Goal: Task Accomplishment & Management: Complete application form

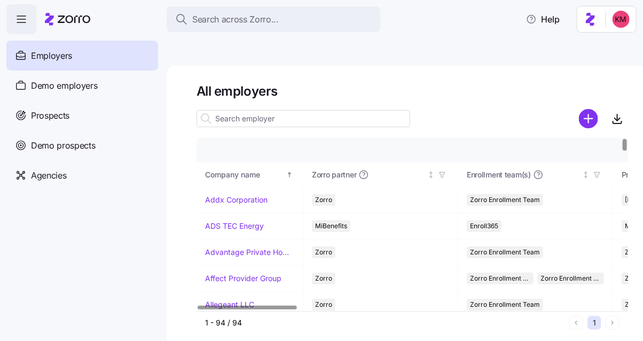
drag, startPoint x: 341, startPoint y: 68, endPoint x: 350, endPoint y: 69, distance: 9.1
click at [342, 83] on h1 "All employers" at bounding box center [413, 91] width 432 height 17
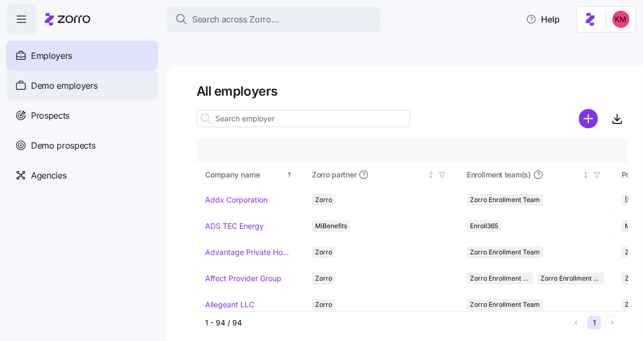
click at [43, 92] on div "Demo employers" at bounding box center [82, 86] width 152 height 30
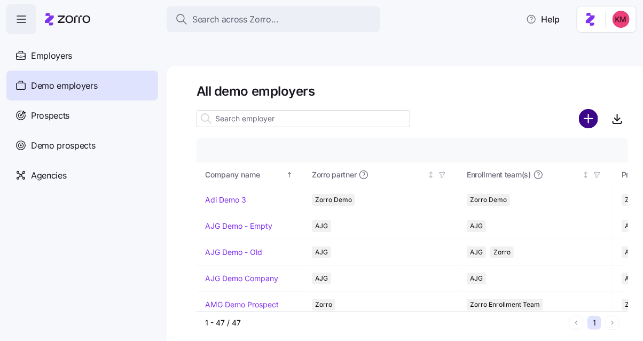
click at [595, 110] on circle "add icon" at bounding box center [589, 119] width 18 height 18
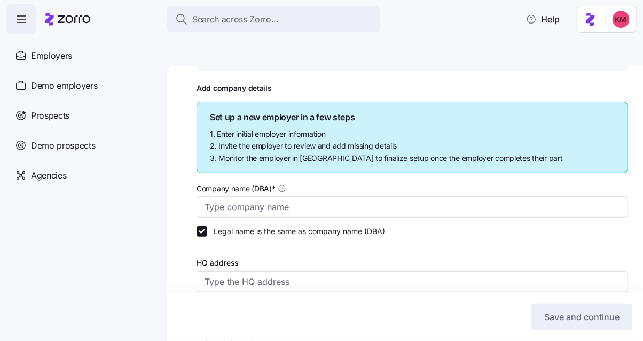
scroll to position [99, 0]
click at [286, 196] on input "Company name (DBA) *" at bounding box center [413, 206] width 432 height 21
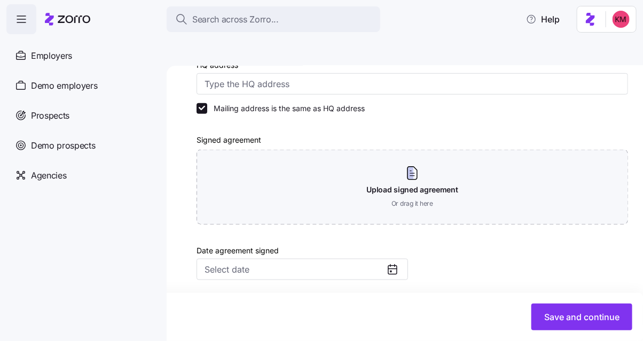
scroll to position [277, 0]
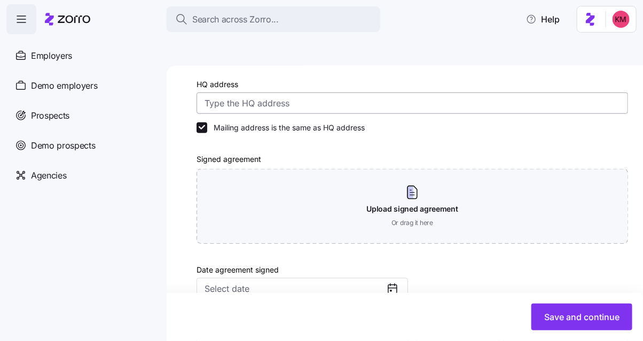
type input "Kurian's Advertising"
click at [256, 92] on input "HQ address" at bounding box center [413, 102] width 432 height 21
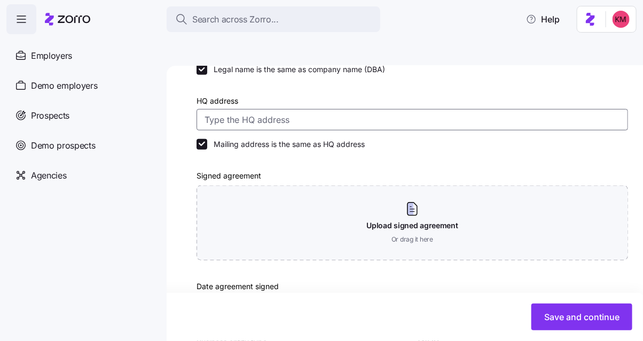
scroll to position [261, 0]
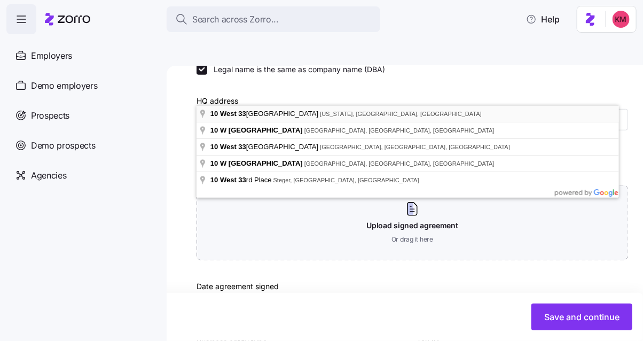
type input "[STREET_ADDRESS][US_STATE]"
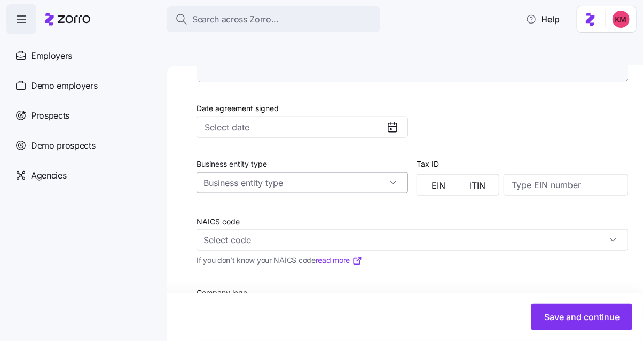
scroll to position [517, 0]
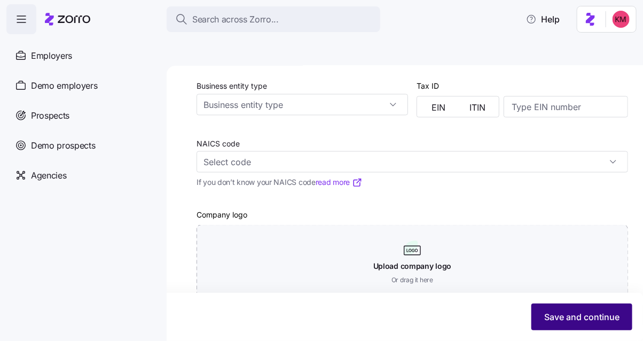
click at [611, 329] on button "Save and continue" at bounding box center [582, 317] width 101 height 27
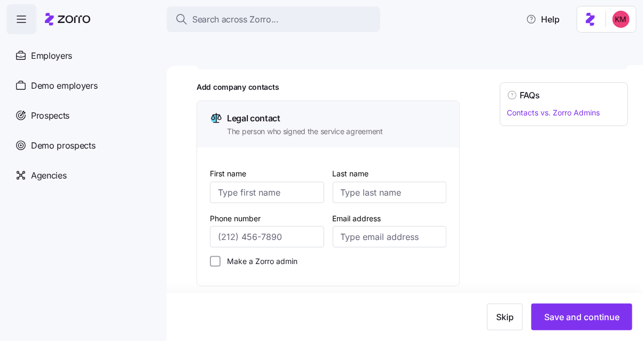
scroll to position [117, 0]
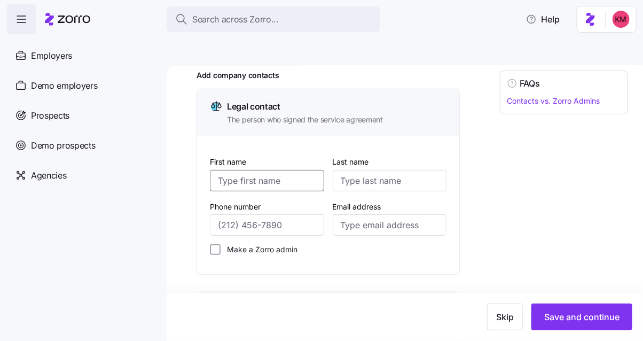
click at [304, 170] on input "First name" at bounding box center [267, 180] width 114 height 21
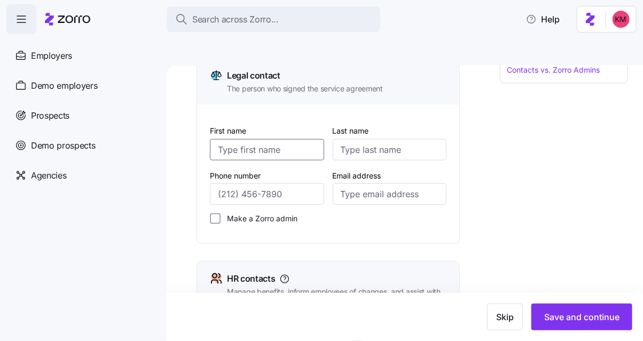
scroll to position [311, 0]
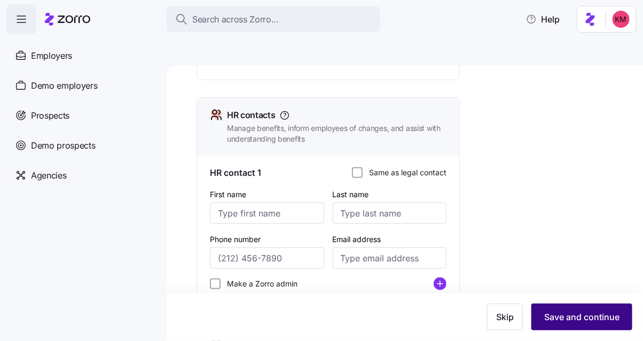
click at [553, 316] on span "Save and continue" at bounding box center [582, 317] width 75 height 13
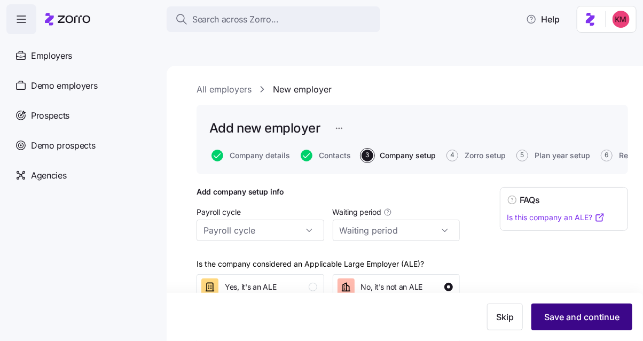
click at [554, 319] on span "Save and continue" at bounding box center [582, 317] width 75 height 13
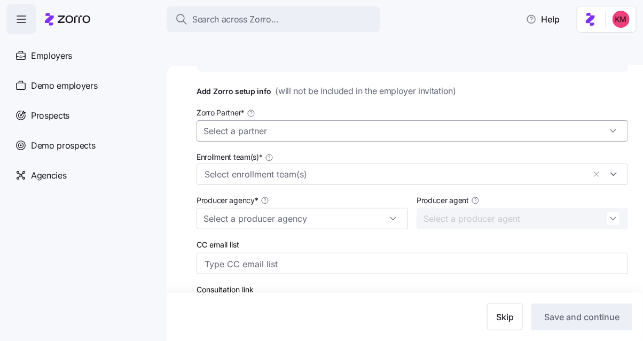
scroll to position [103, 0]
click at [298, 120] on input "Zorro Partner *" at bounding box center [413, 130] width 432 height 21
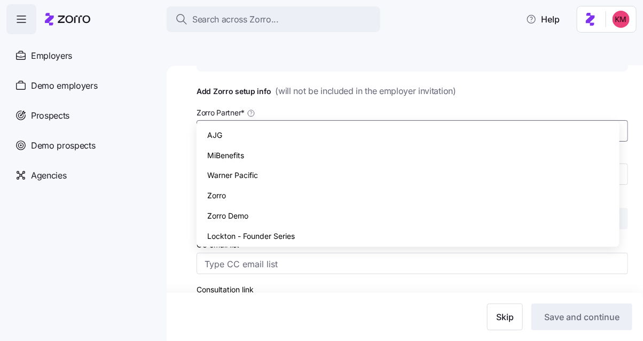
click at [261, 197] on div "Zorro" at bounding box center [408, 195] width 415 height 20
type input "Zorro"
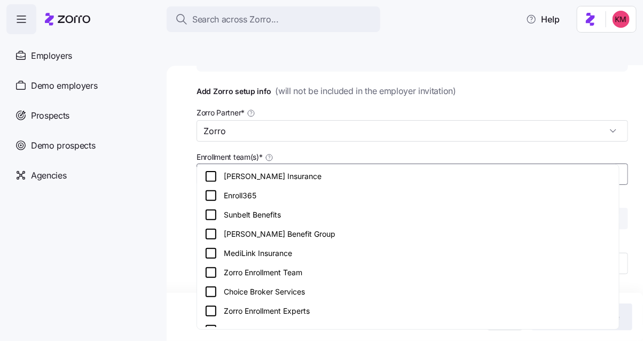
click at [251, 167] on input "Enrollment team(s) *" at bounding box center [395, 174] width 381 height 14
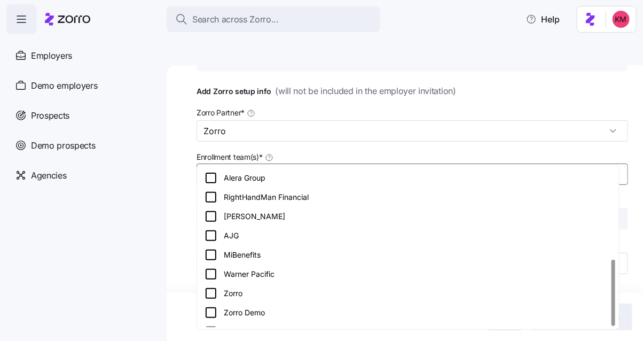
scroll to position [224, 0]
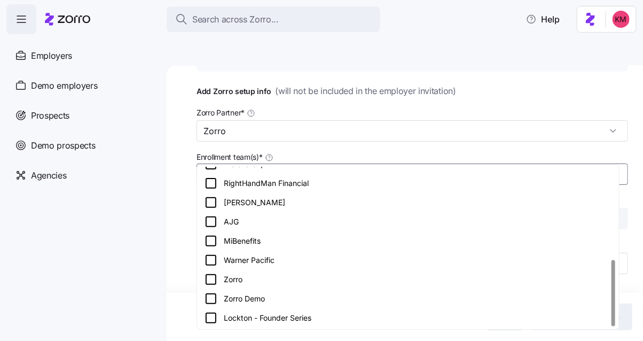
click at [212, 282] on icon at bounding box center [211, 279] width 13 height 13
click at [144, 258] on nav "Employers Demo employers Prospects Demo prospects Agencies" at bounding box center [83, 187] width 167 height 307
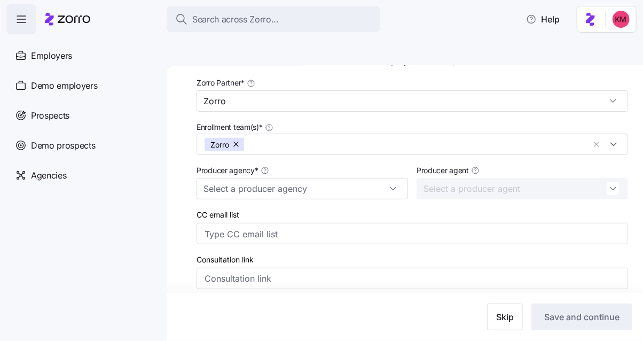
scroll to position [199, 0]
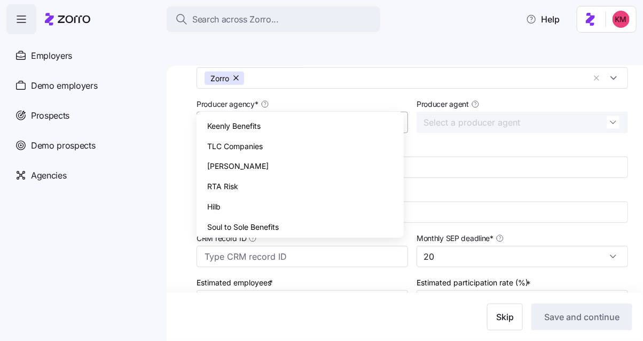
click at [314, 112] on input "Producer agency *" at bounding box center [303, 122] width 212 height 21
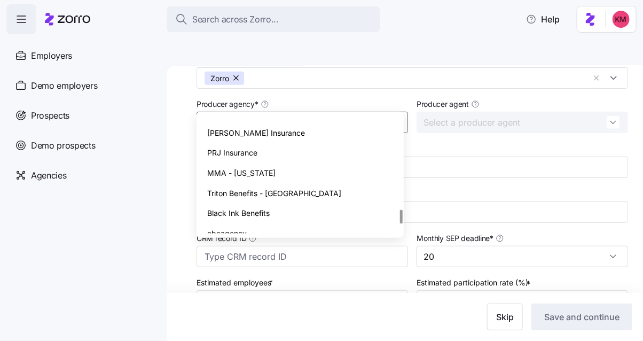
scroll to position [869, 0]
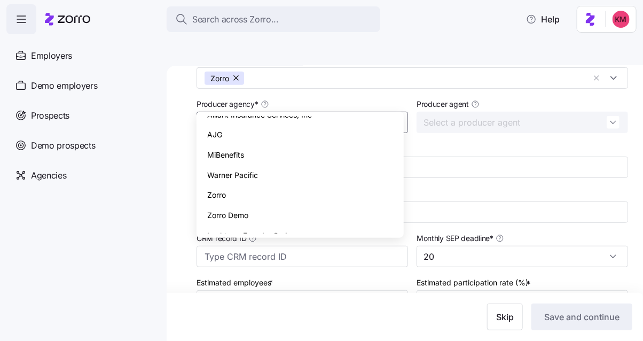
click at [274, 185] on div "Zorro" at bounding box center [300, 195] width 199 height 20
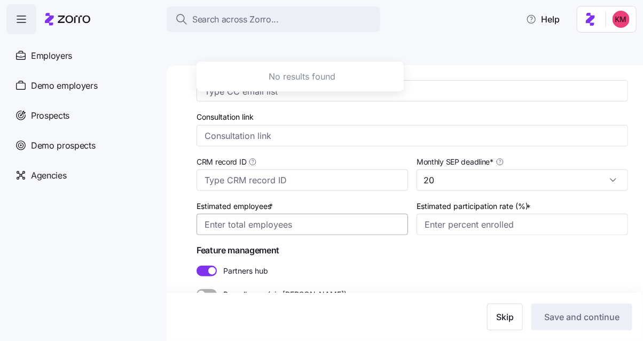
scroll to position [0, 0]
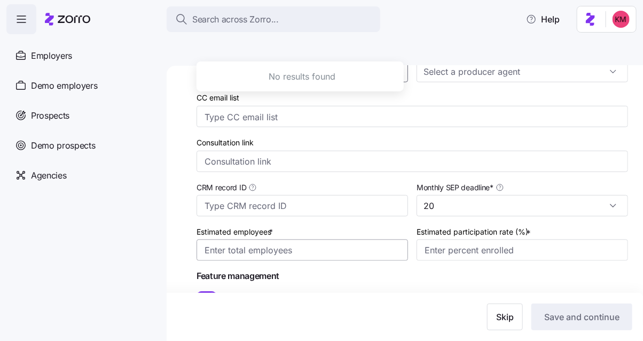
type input "Zorro"
click at [346, 240] on input "Estimated employees *" at bounding box center [303, 250] width 212 height 21
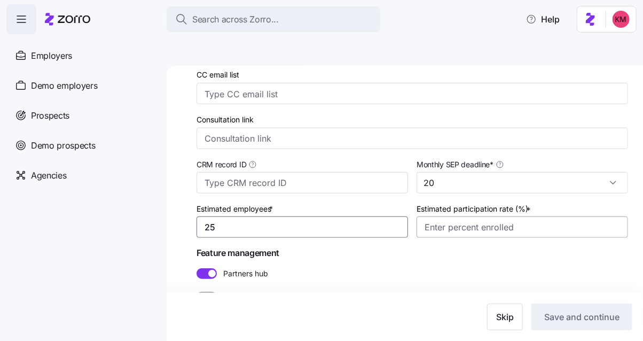
scroll to position [275, 0]
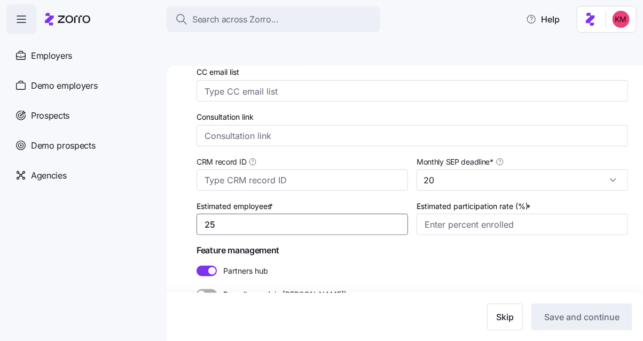
type input "25"
click at [212, 266] on div at bounding box center [207, 271] width 20 height 11
click at [197, 266] on input "Partners hub" at bounding box center [197, 266] width 0 height 0
click at [478, 169] on input "20" at bounding box center [523, 179] width 212 height 21
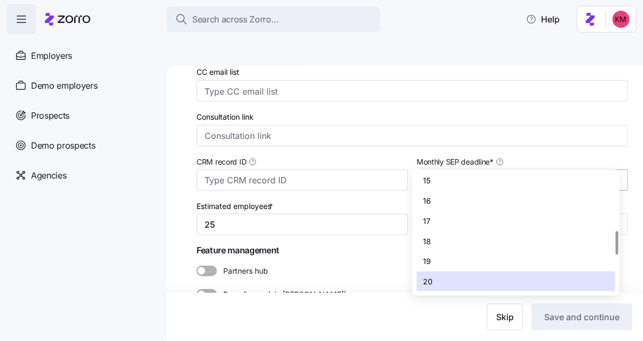
click at [478, 169] on input "20" at bounding box center [523, 179] width 212 height 21
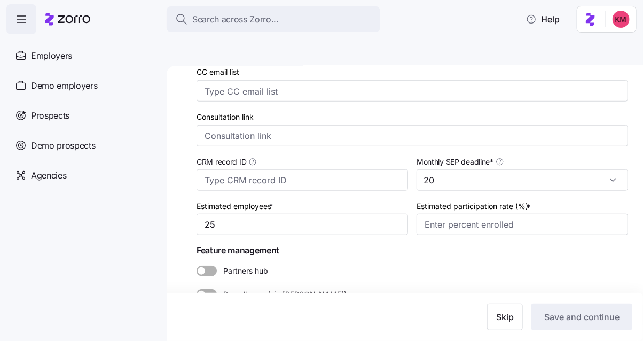
click at [479, 200] on label "Estimated participation rate (%) *" at bounding box center [475, 206] width 117 height 12
click at [479, 214] on input "Estimated participation rate (%) *" at bounding box center [523, 224] width 212 height 21
click at [482, 214] on input "Estimated participation rate (%) *" at bounding box center [523, 224] width 212 height 21
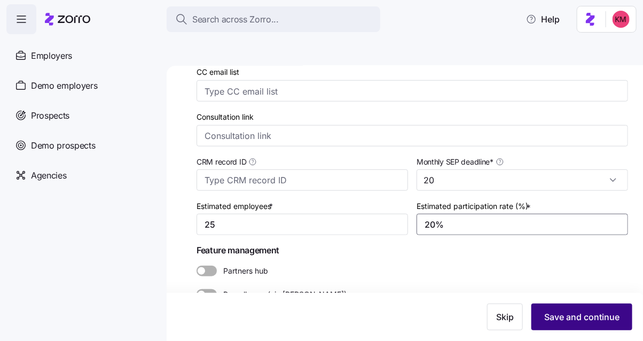
type input "20%"
click at [599, 308] on button "Save and continue" at bounding box center [582, 317] width 101 height 27
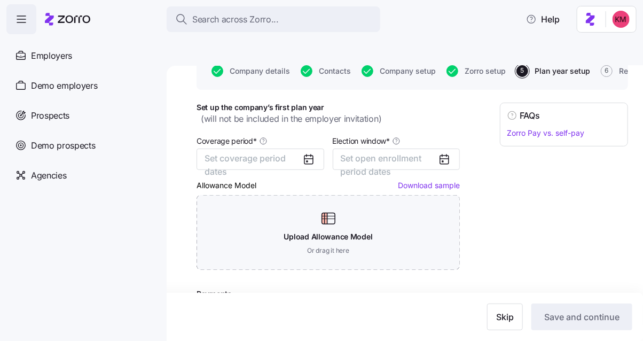
scroll to position [83, 0]
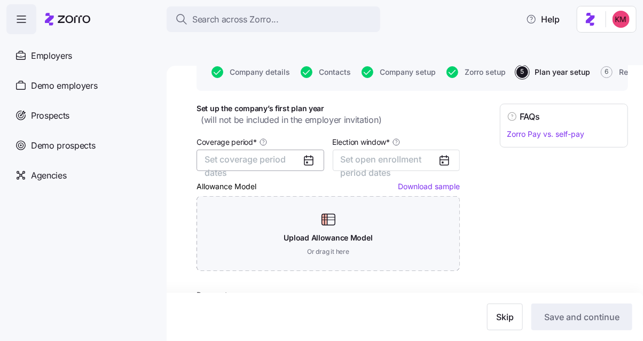
click at [275, 154] on span "Set coverage period dates" at bounding box center [245, 166] width 81 height 24
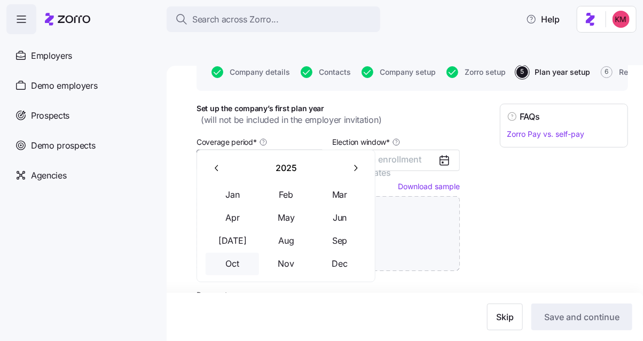
click at [230, 259] on button "Oct" at bounding box center [232, 264] width 53 height 22
click at [340, 266] on button "Dec" at bounding box center [339, 264] width 53 height 22
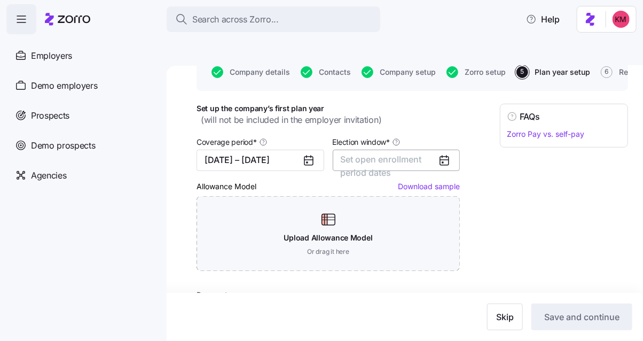
click at [355, 154] on span "Set open enrollment period dates" at bounding box center [381, 166] width 81 height 24
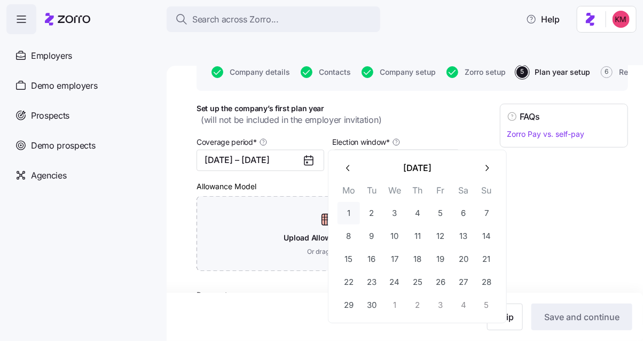
click at [348, 210] on button "1" at bounding box center [349, 213] width 22 height 22
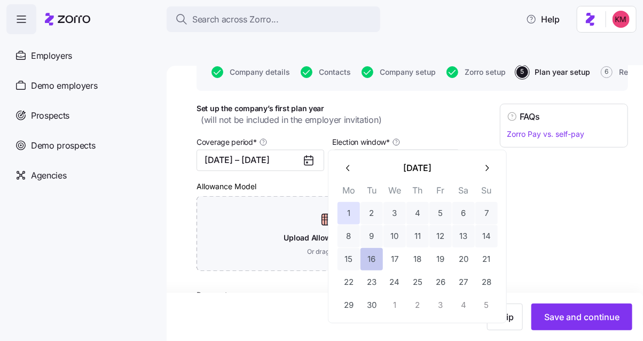
click at [382, 258] on button "16" at bounding box center [372, 259] width 22 height 22
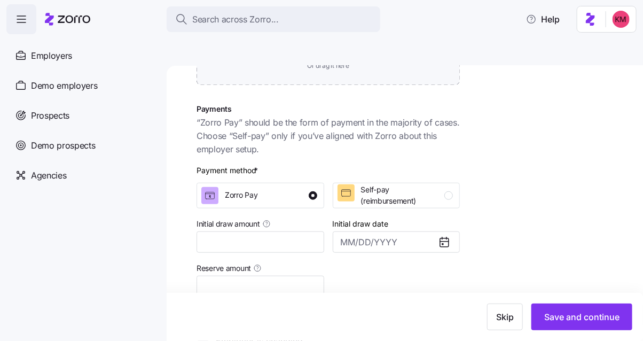
scroll to position [330, 0]
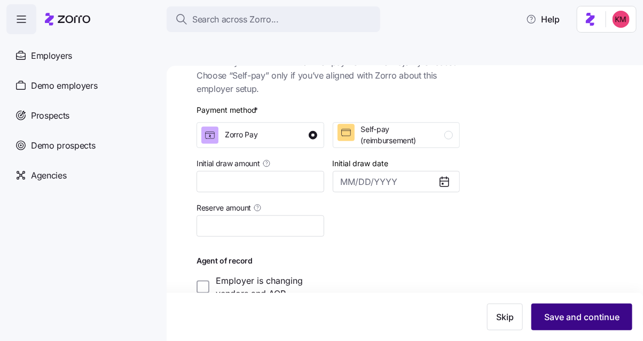
click at [581, 321] on span "Save and continue" at bounding box center [582, 317] width 75 height 13
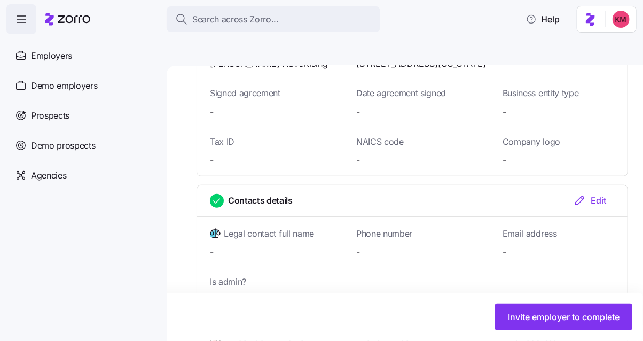
scroll to position [258, 0]
click at [588, 185] on div "Contacts details Edit" at bounding box center [412, 201] width 431 height 32
click at [589, 194] on div "Edit" at bounding box center [590, 200] width 33 height 13
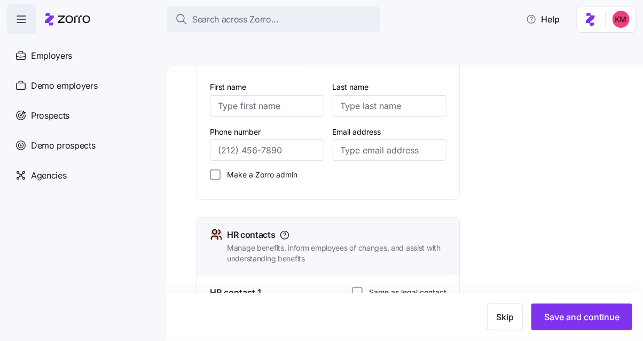
scroll to position [191, 0]
click at [257, 95] on input "First name" at bounding box center [267, 105] width 114 height 21
type input "Kurian"
type input "Manavalan"
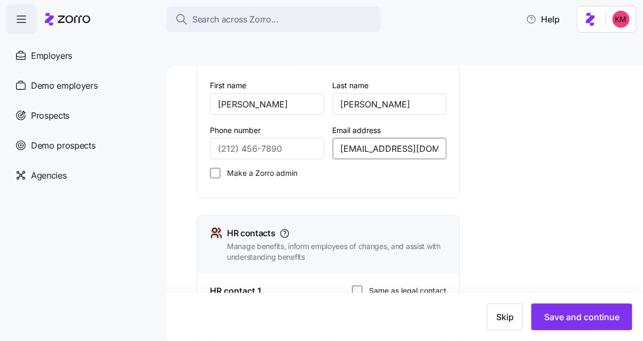
scroll to position [194, 0]
type input "KurianMan@gmail.com"
click at [216, 167] on input "Make a Zorro admin" at bounding box center [215, 172] width 11 height 11
checkbox input "true"
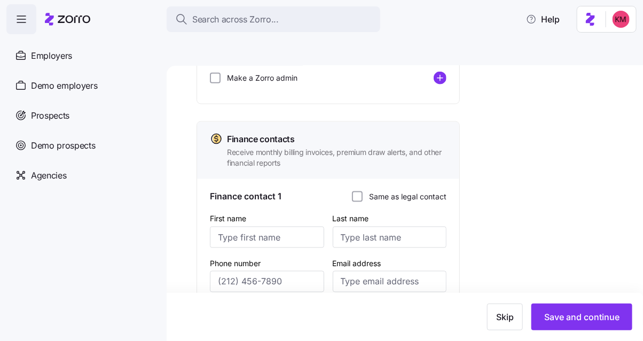
scroll to position [550, 0]
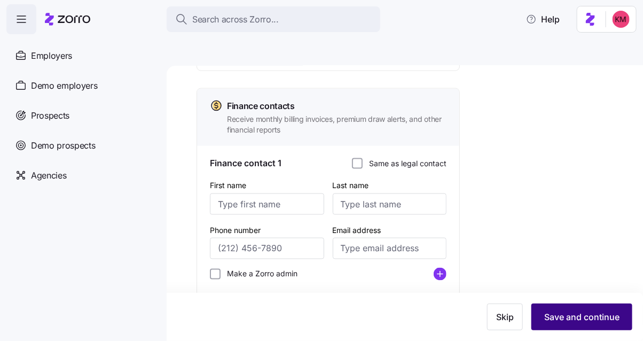
click at [558, 314] on span "Save and continue" at bounding box center [582, 317] width 75 height 13
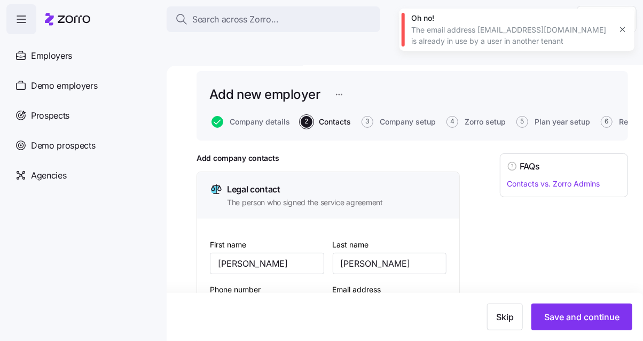
scroll to position [180, 0]
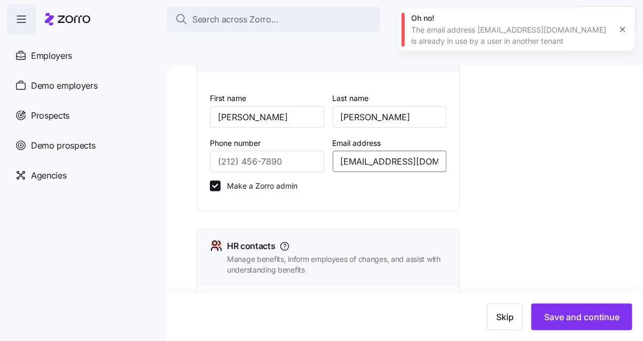
click at [371, 151] on input "KurianMan@gmail.com" at bounding box center [390, 161] width 114 height 21
click at [348, 151] on input "KurianMan@gmail.com" at bounding box center [390, 161] width 114 height 21
click at [344, 151] on input "KurianMan@gmail.com" at bounding box center [390, 161] width 114 height 21
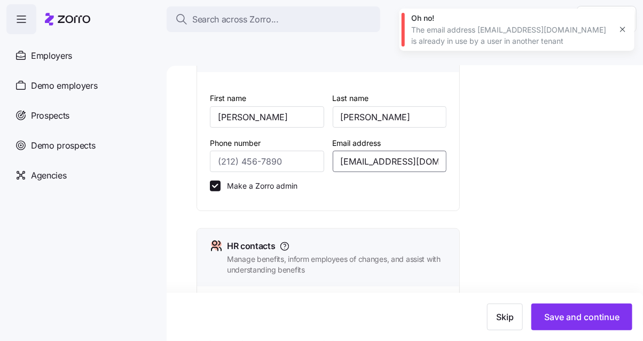
click at [344, 151] on input "KurianMan@gmail.com" at bounding box center [390, 161] width 114 height 21
type input "KLMZorro123@gmail.com"
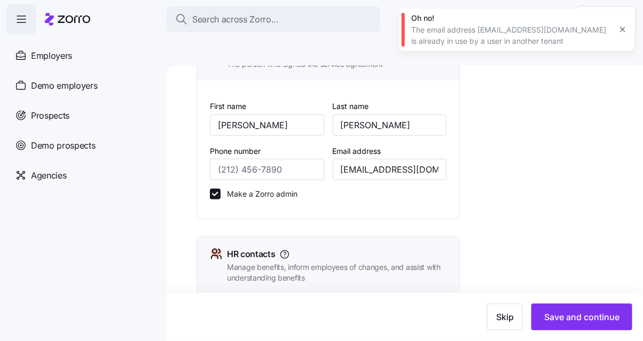
scroll to position [369, 0]
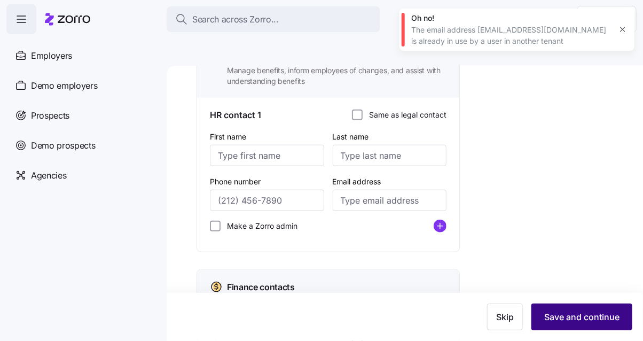
click at [599, 322] on span "Save and continue" at bounding box center [582, 317] width 75 height 13
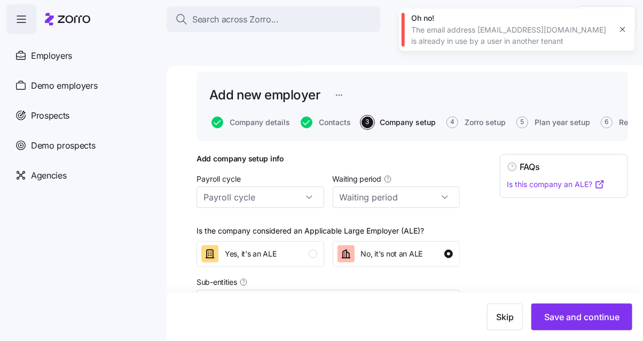
scroll to position [44, 0]
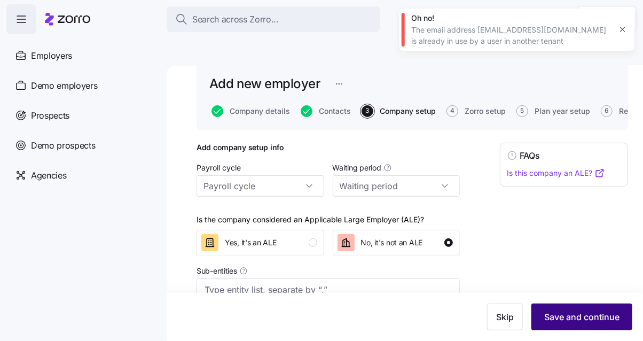
click at [594, 319] on span "Save and continue" at bounding box center [582, 317] width 75 height 13
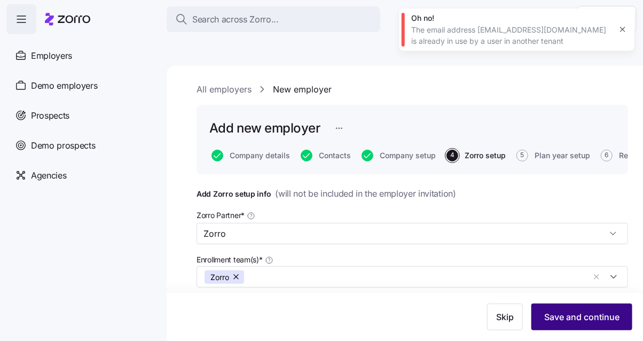
click at [574, 308] on button "Save and continue" at bounding box center [582, 317] width 101 height 27
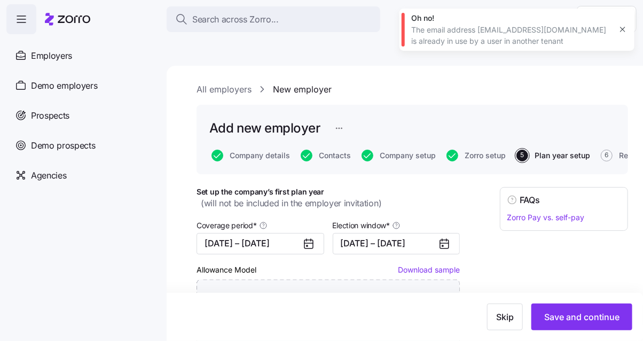
scroll to position [330, 0]
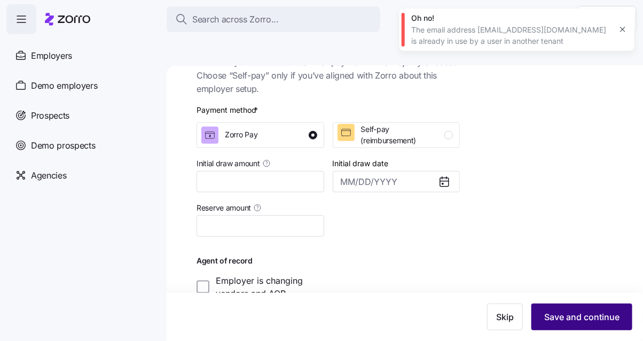
click at [557, 311] on span "Save and continue" at bounding box center [582, 317] width 75 height 13
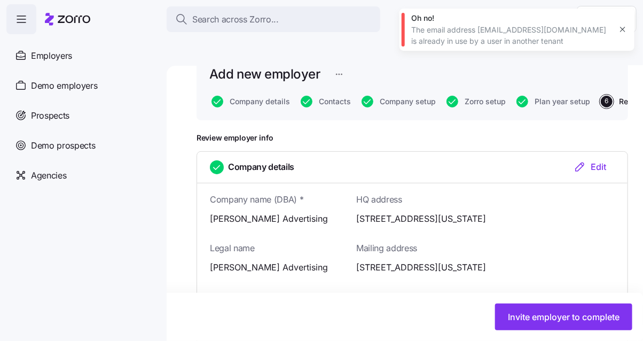
scroll to position [197, 0]
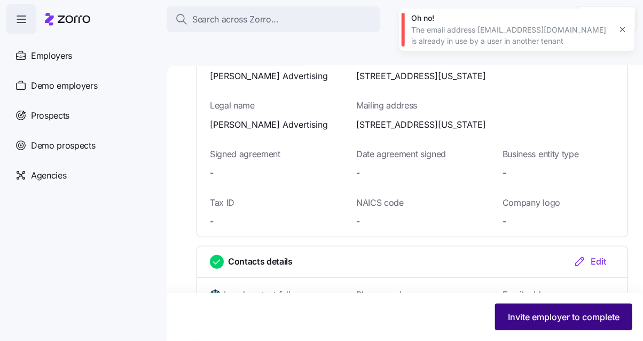
click at [550, 318] on span "Invite employer to complete" at bounding box center [564, 317] width 112 height 13
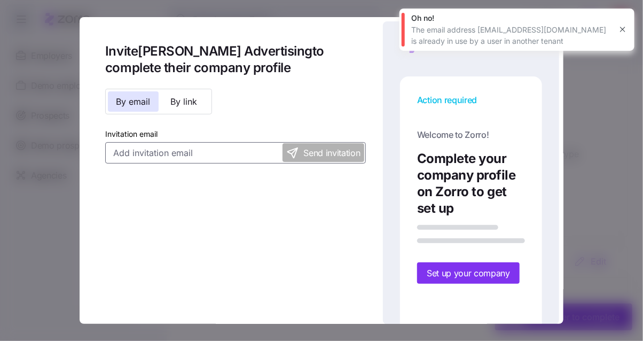
click at [172, 148] on input "Invitation email" at bounding box center [235, 152] width 261 height 21
click at [167, 158] on input "klm" at bounding box center [235, 152] width 261 height 21
paste input "In the meantime, I’ll plan to have the quote ready by end of day Monday. Feel f…"
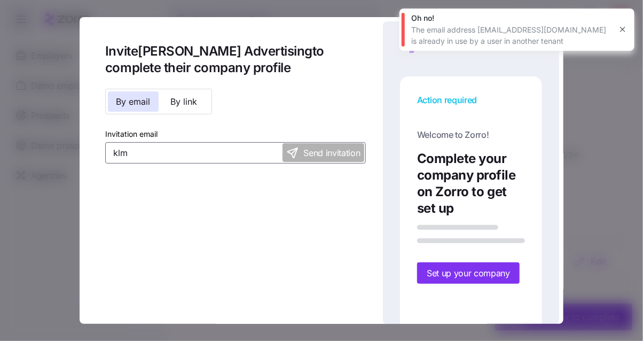
scroll to position [0, 0]
click at [165, 153] on input "klm" at bounding box center [235, 152] width 261 height 21
paste input "zorro123@gmail.com"
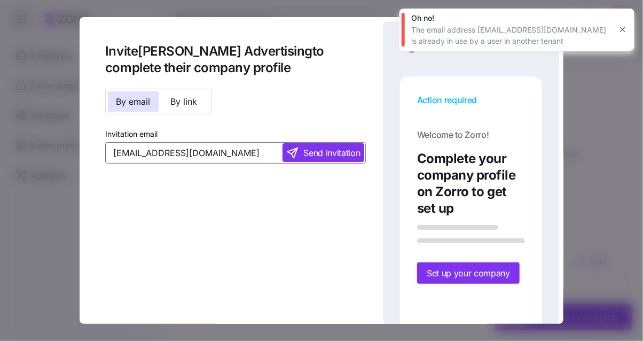
type input "klmzorro123@gmail.com"
click at [318, 156] on span "Send invitation" at bounding box center [332, 152] width 57 height 13
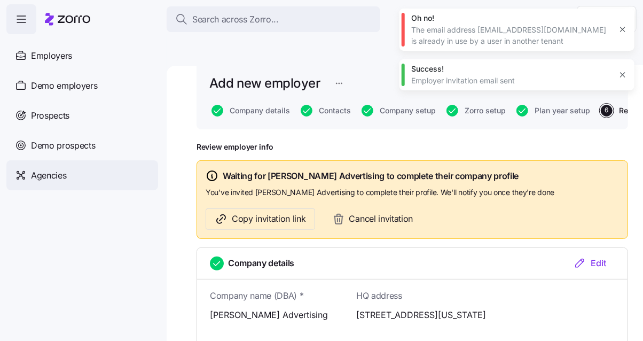
scroll to position [37, 0]
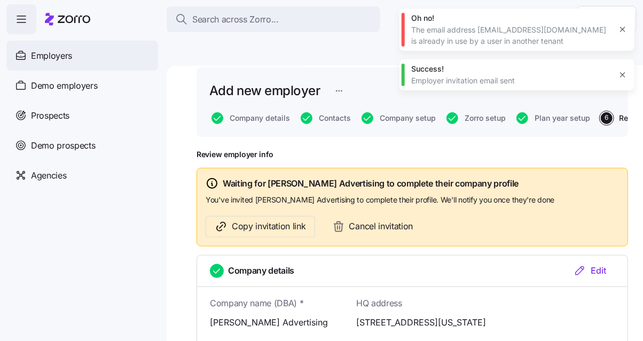
click at [49, 51] on span "Employers" at bounding box center [51, 55] width 41 height 13
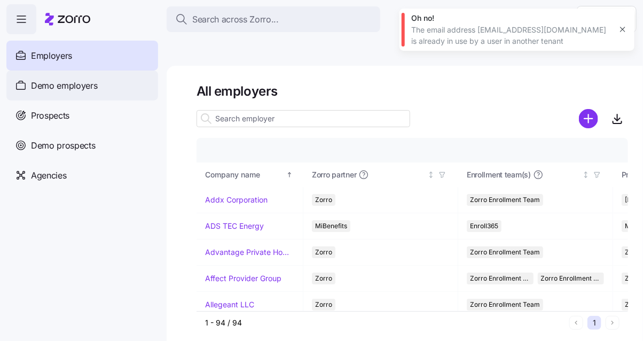
click at [58, 84] on span "Demo employers" at bounding box center [64, 85] width 67 height 13
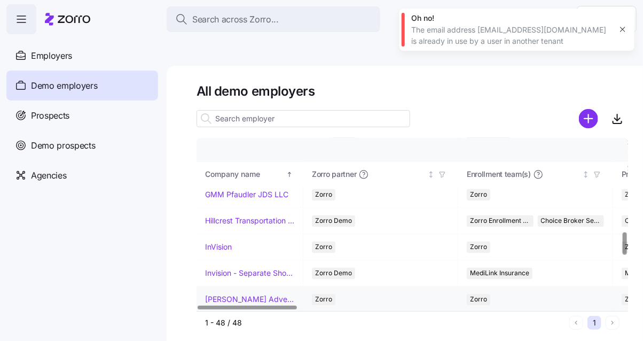
scroll to position [747, 0]
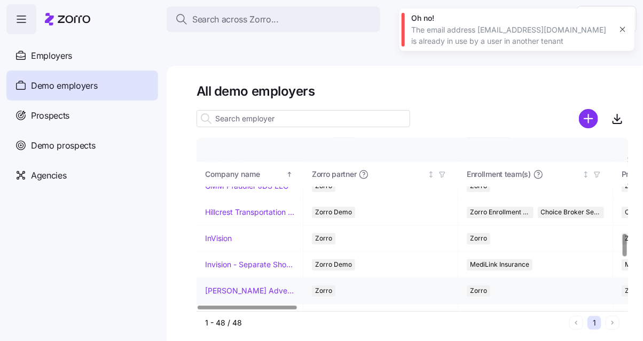
click at [242, 286] on link "Kurian's Advertising" at bounding box center [249, 291] width 89 height 11
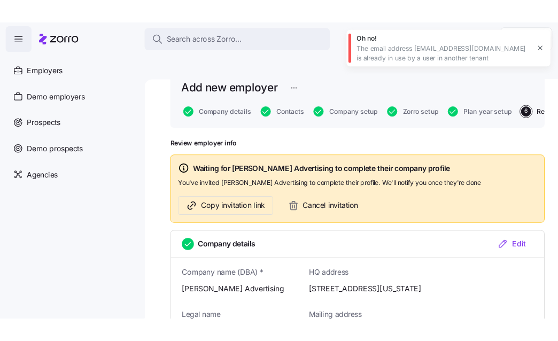
scroll to position [108, 0]
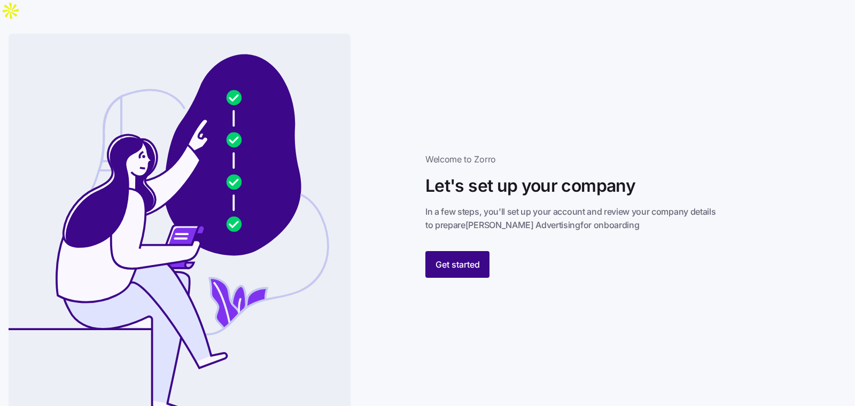
click at [462, 258] on span "Get started" at bounding box center [458, 264] width 44 height 13
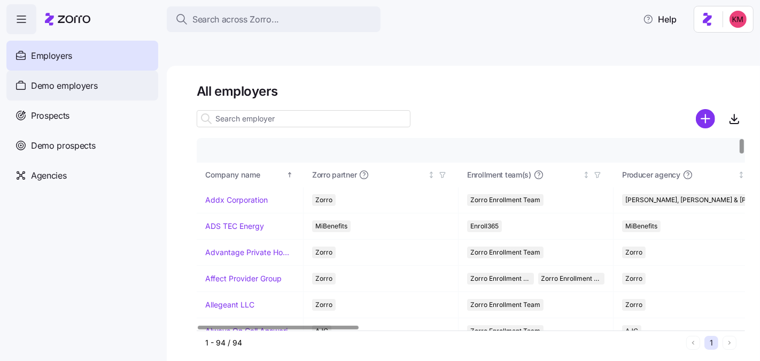
click at [48, 85] on span "Demo employers" at bounding box center [64, 85] width 67 height 13
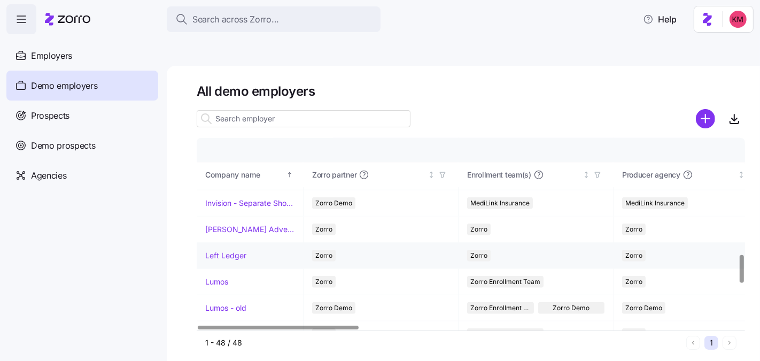
scroll to position [806, 0]
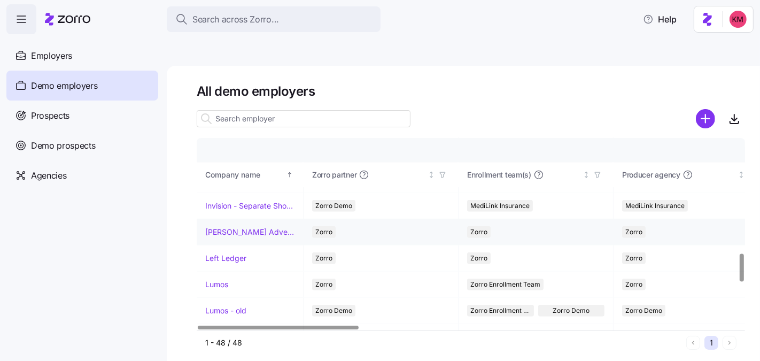
click at [233, 227] on link "Kurian's Advertising" at bounding box center [249, 232] width 89 height 11
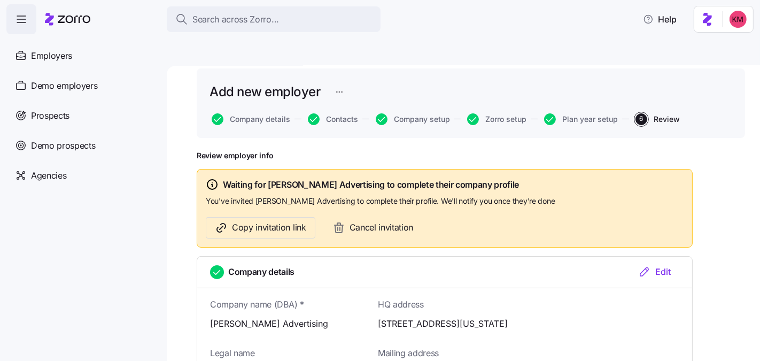
scroll to position [204, 0]
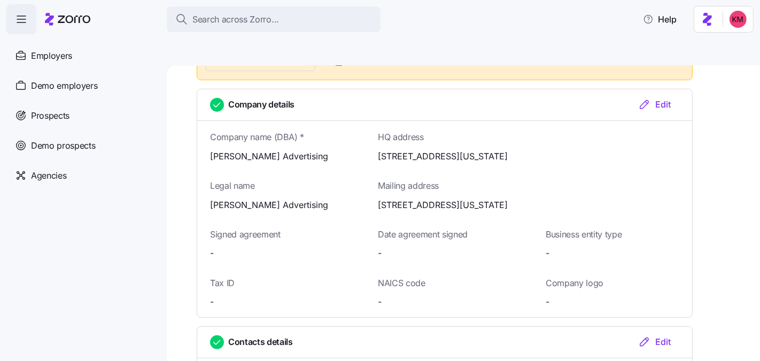
click at [661, 98] on div "Edit" at bounding box center [654, 104] width 33 height 13
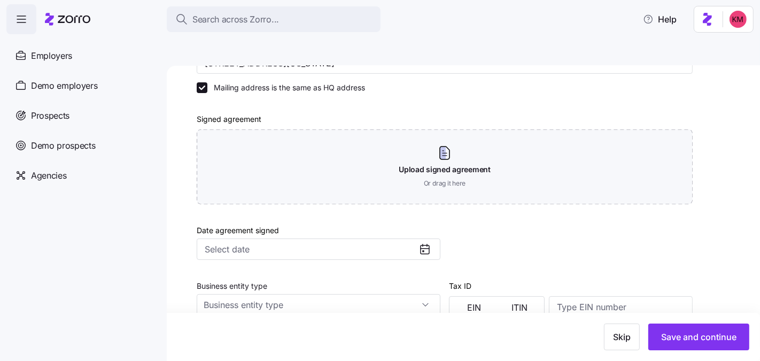
scroll to position [355, 0]
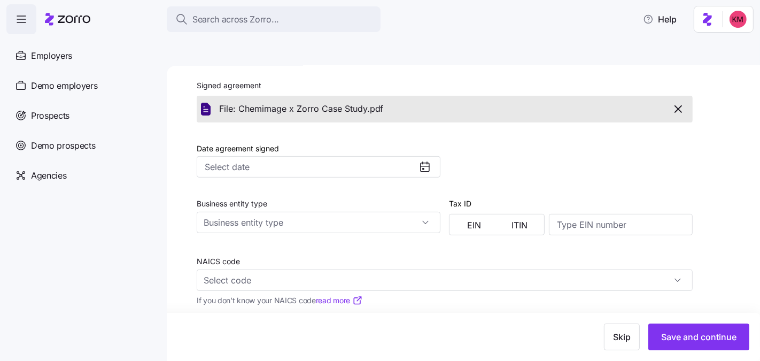
click at [424, 160] on icon at bounding box center [424, 166] width 13 height 13
click at [358, 156] on input "Date agreement signed" at bounding box center [319, 166] width 244 height 21
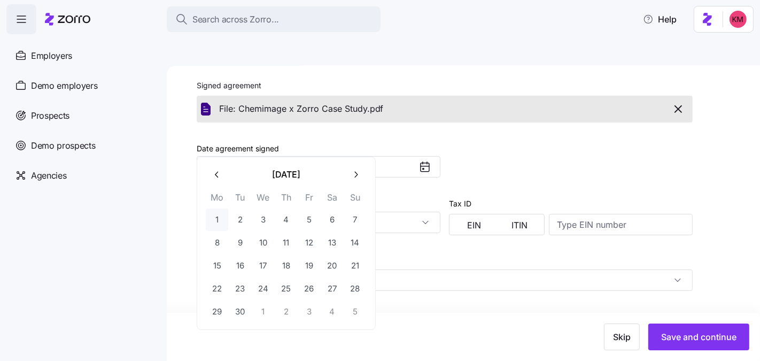
click at [214, 218] on button "1" at bounding box center [217, 219] width 22 height 22
type input "September 1, 2025"
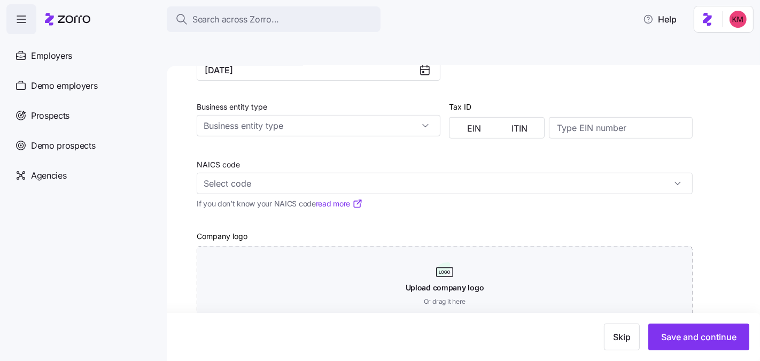
scroll to position [453, 0]
click at [341, 114] on input "Business entity type" at bounding box center [319, 124] width 244 height 21
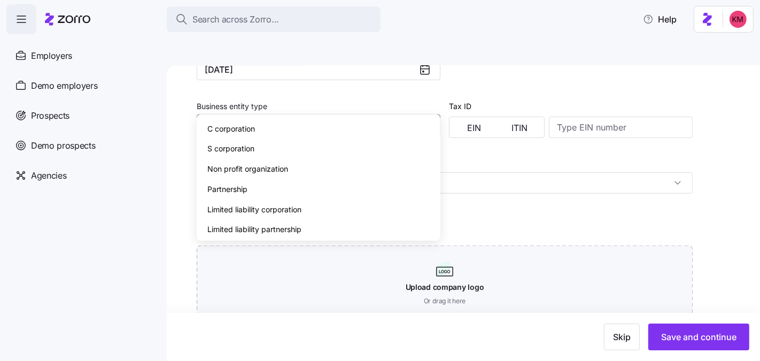
click at [329, 128] on div "C corporation" at bounding box center [318, 129] width 235 height 20
type input "C corporation"
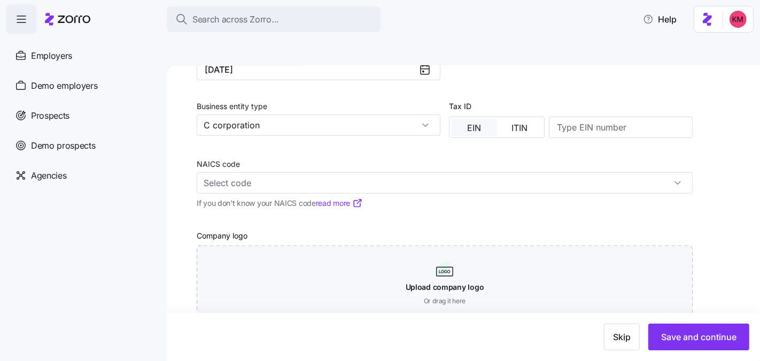
click at [476, 123] on span "EIN" at bounding box center [474, 127] width 14 height 9
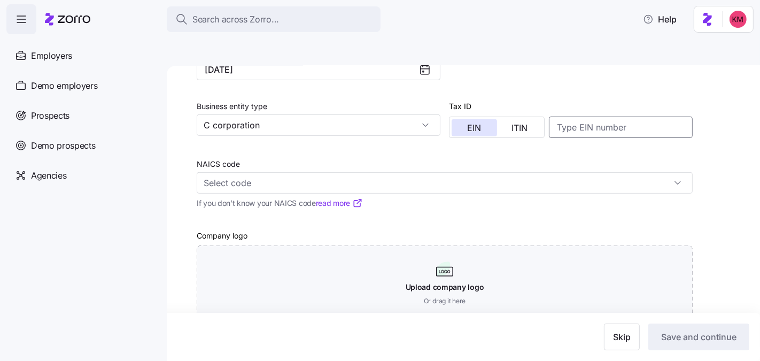
click at [596, 117] on input at bounding box center [621, 127] width 144 height 21
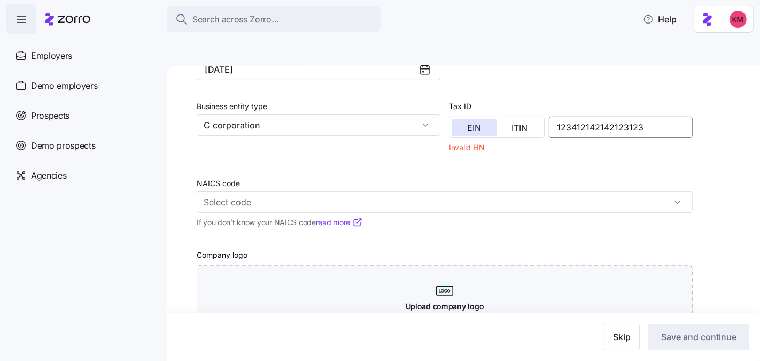
click at [590, 117] on input "123412142142123123" at bounding box center [621, 127] width 144 height 21
click at [589, 117] on input "123412142142123123" at bounding box center [621, 127] width 144 height 21
paste input "111150"
click at [360, 191] on input "NAICS code" at bounding box center [445, 201] width 496 height 21
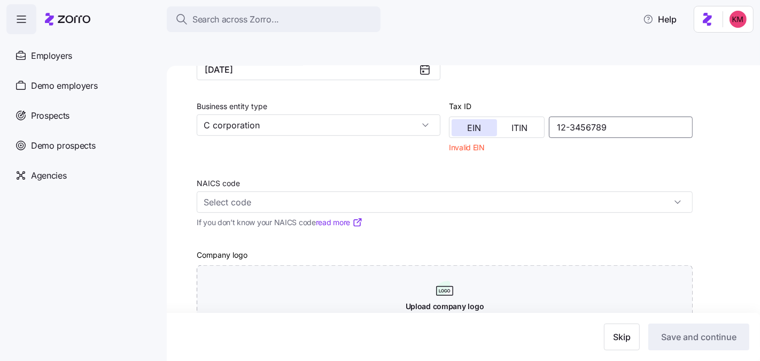
type input "12-3456789"
click at [348, 176] on div "NAICS code" at bounding box center [445, 194] width 496 height 36
click at [341, 191] on input "NAICS code" at bounding box center [445, 201] width 496 height 21
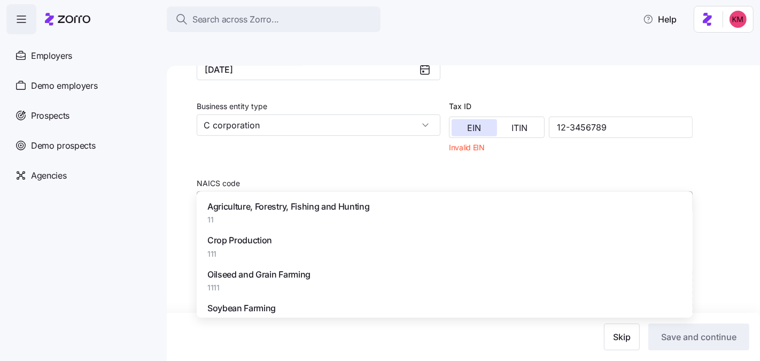
paste input "111150"
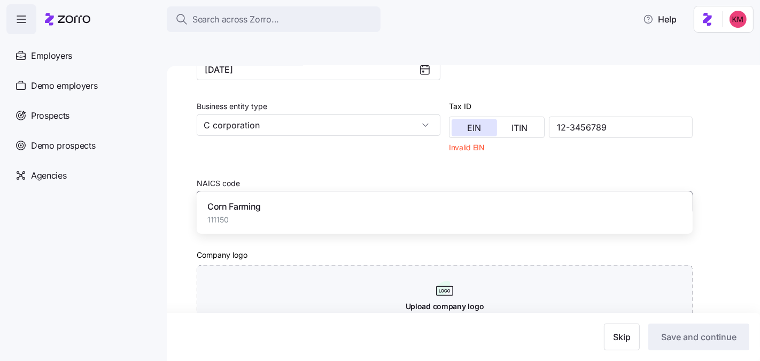
click at [261, 205] on span "Corn Farming" at bounding box center [233, 206] width 53 height 13
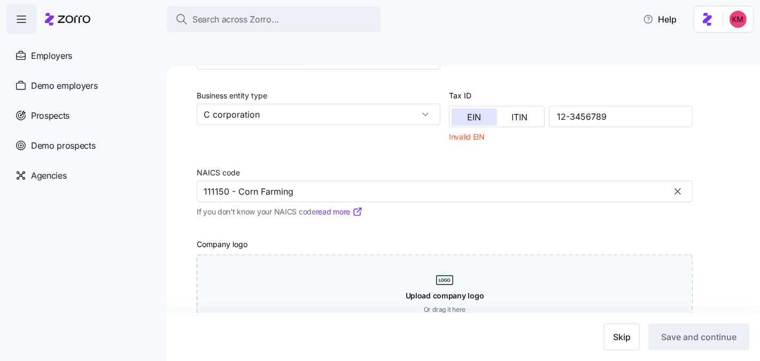
scroll to position [472, 0]
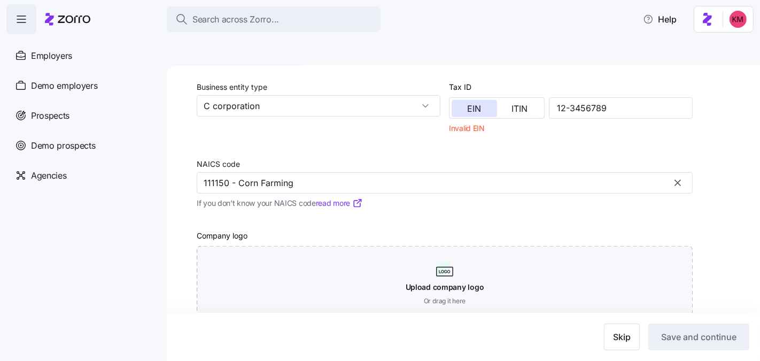
type input "111150 - Corn Farming"
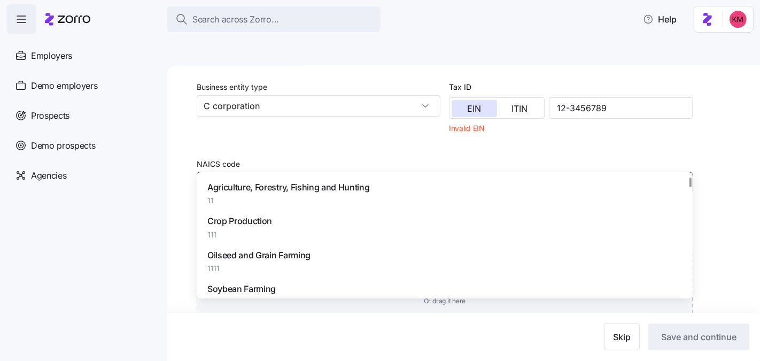
scroll to position [323, 0]
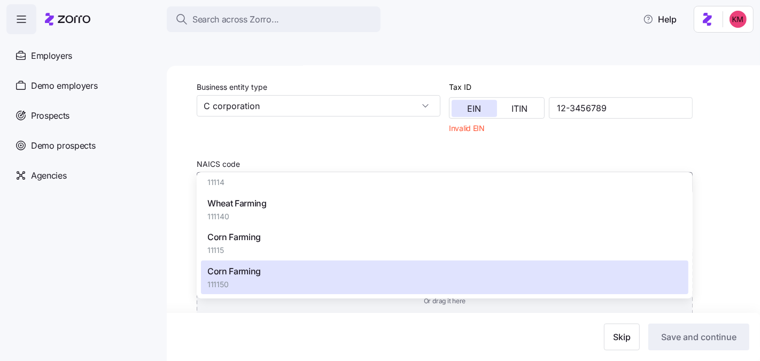
click at [720, 126] on div "Add company details Set up a new employer in a few steps 1. Enter initial emplo…" at bounding box center [471, 44] width 548 height 659
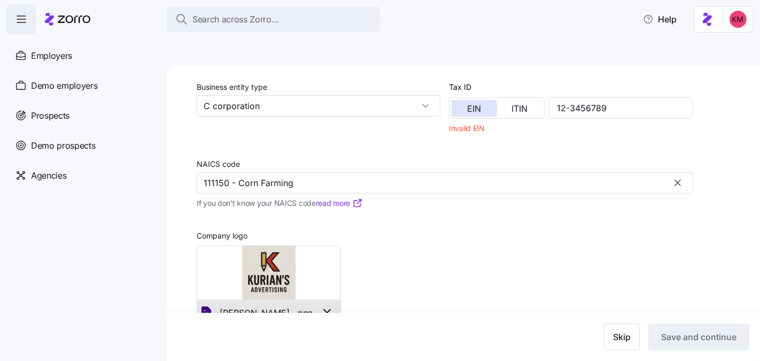
click at [617, 273] on div "Company logo Kurian's Advertising. png" at bounding box center [444, 272] width 505 height 117
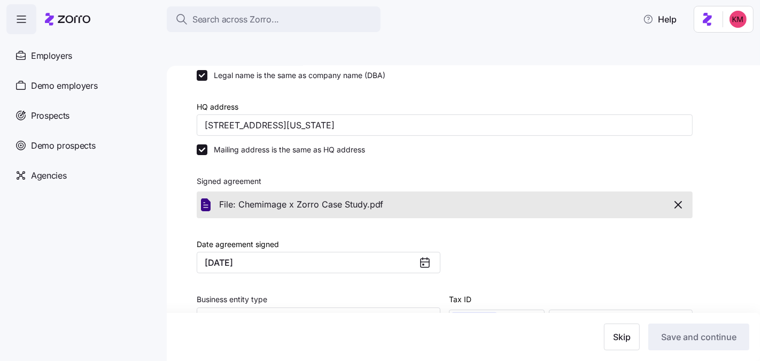
scroll to position [463, 0]
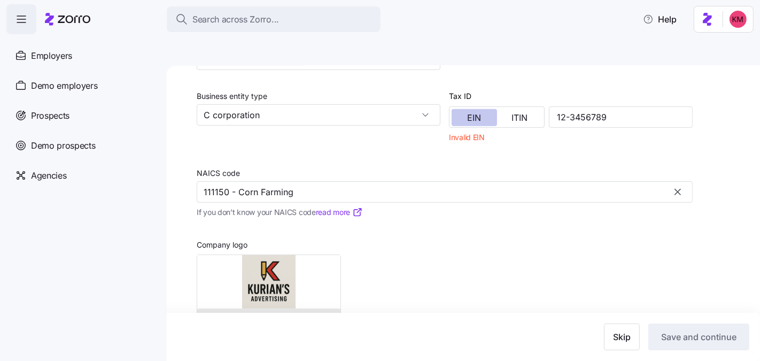
click at [473, 113] on span "EIN" at bounding box center [474, 117] width 14 height 9
click at [568, 106] on input "12-3456789" at bounding box center [621, 116] width 144 height 21
click at [615, 106] on input "12-3456789" at bounding box center [621, 116] width 144 height 21
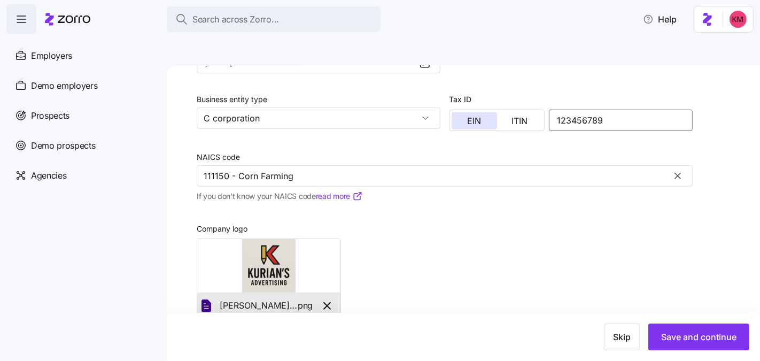
scroll to position [459, 0]
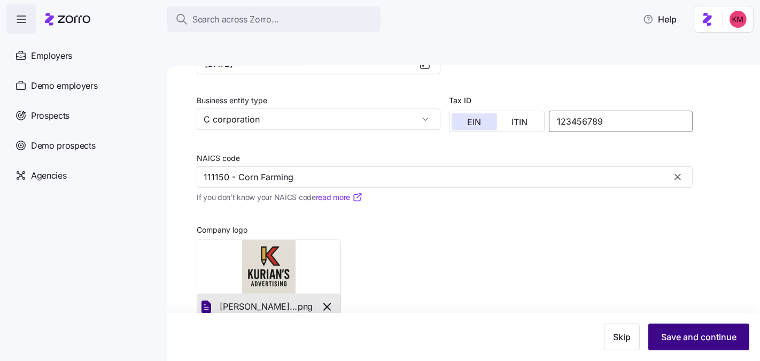
type input "123456789"
click at [670, 327] on button "Save and continue" at bounding box center [698, 336] width 101 height 27
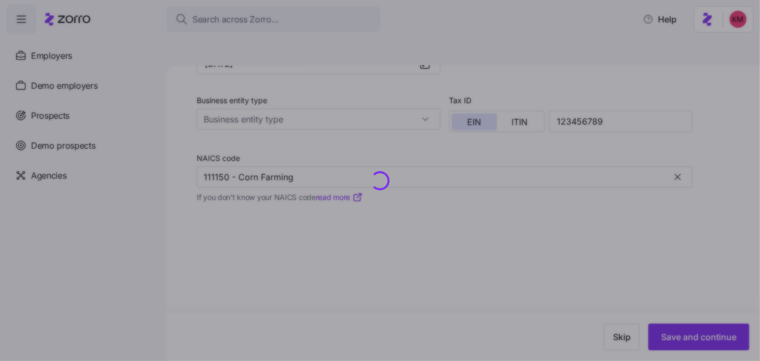
type input "C corporation"
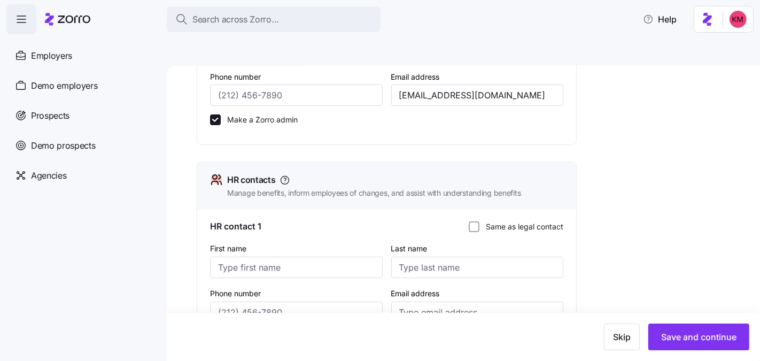
scroll to position [247, 0]
click at [470, 221] on input "Same as legal contact" at bounding box center [474, 226] width 11 height 11
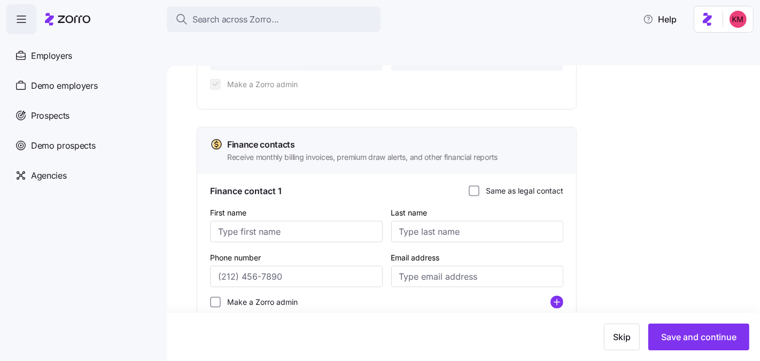
scroll to position [490, 0]
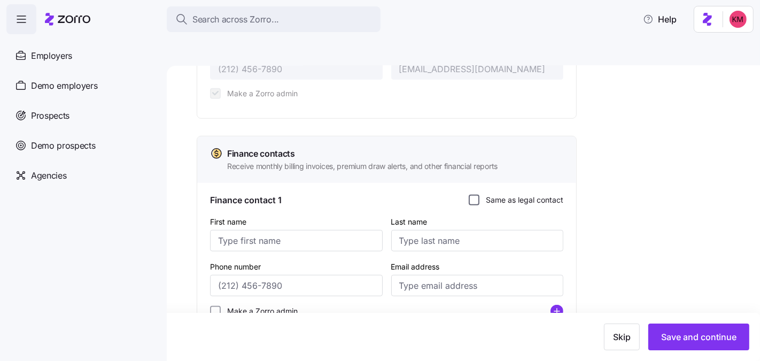
click at [469, 195] on input "Same as legal contact" at bounding box center [474, 200] width 11 height 11
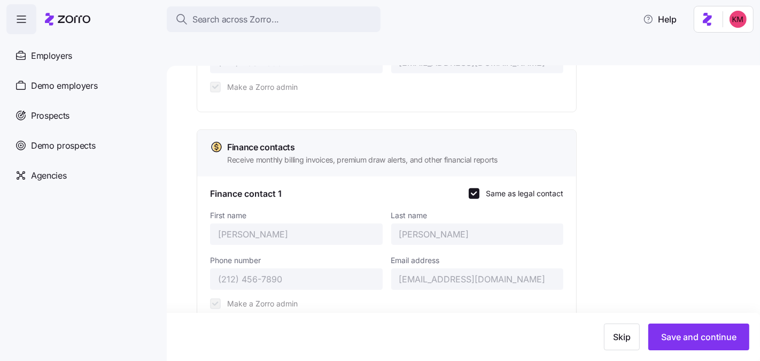
scroll to position [503, 0]
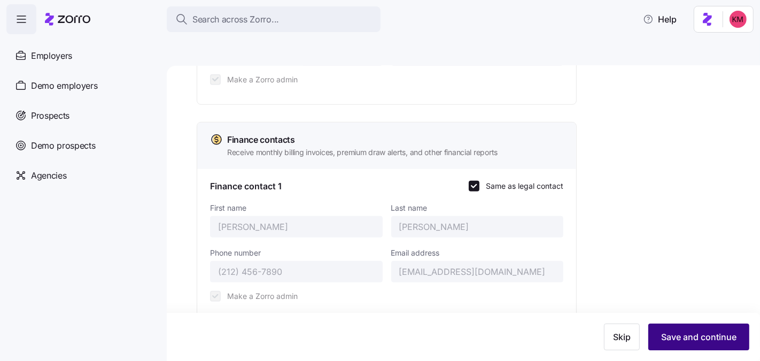
click at [678, 337] on span "Save and continue" at bounding box center [698, 336] width 75 height 13
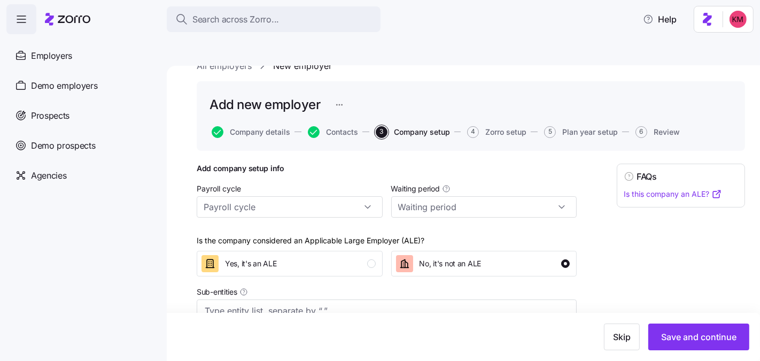
scroll to position [24, 0]
click at [671, 337] on span "Save and continue" at bounding box center [698, 336] width 75 height 13
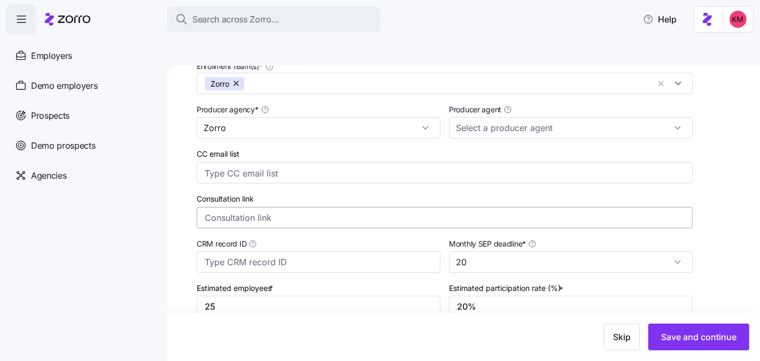
scroll to position [255, 0]
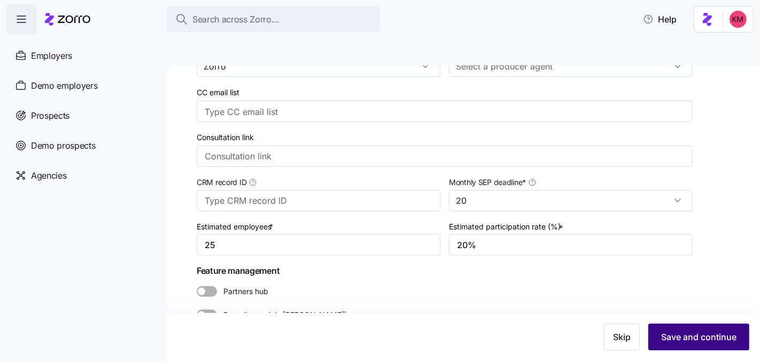
click at [660, 339] on button "Save and continue" at bounding box center [698, 336] width 101 height 27
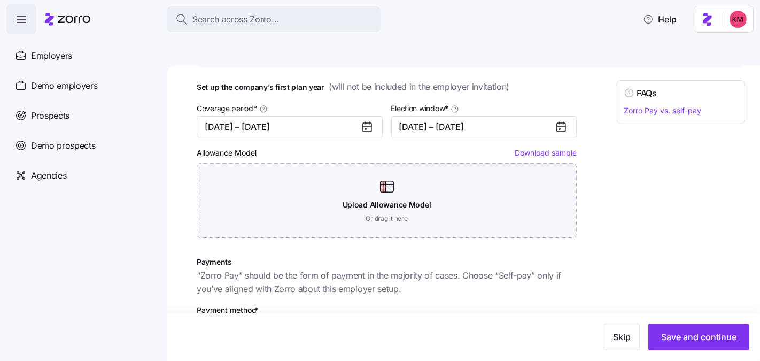
scroll to position [102, 0]
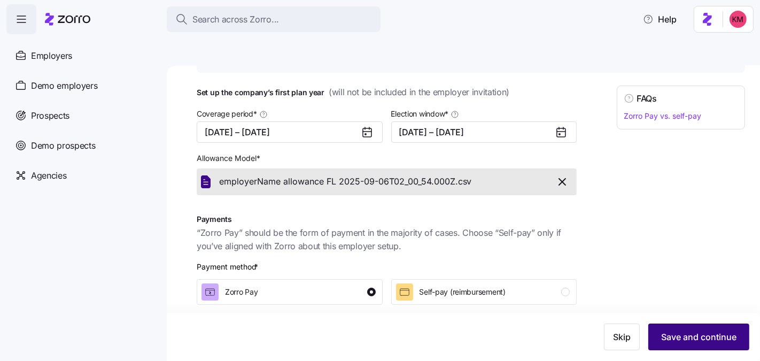
click at [674, 335] on span "Save and continue" at bounding box center [698, 336] width 75 height 13
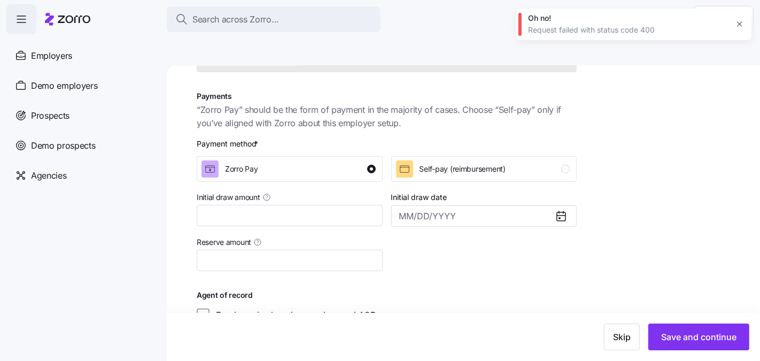
scroll to position [226, 0]
click at [327, 204] on input "Initial draw amount" at bounding box center [290, 214] width 186 height 21
type input "$20,000"
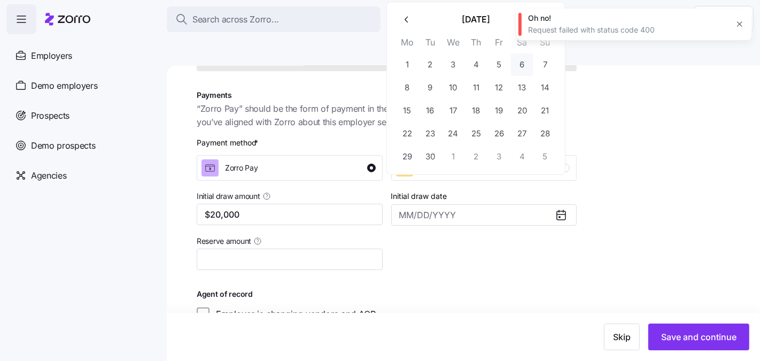
click at [515, 66] on button "6" at bounding box center [522, 64] width 22 height 22
type input "September 6, 2025"
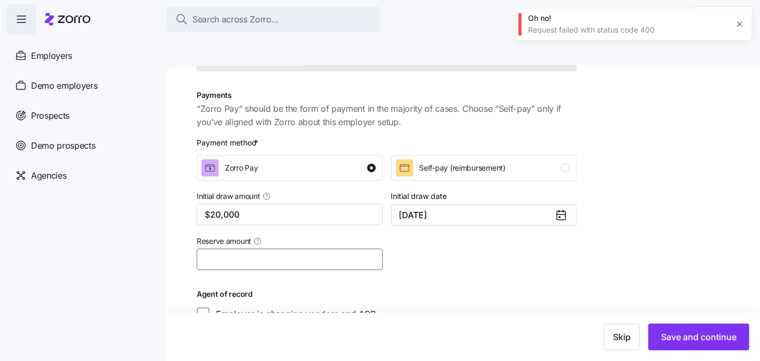
click at [309, 249] on input "Reserve amount" at bounding box center [290, 259] width 186 height 21
type input "$500"
click at [689, 337] on span "Save and continue" at bounding box center [698, 336] width 75 height 13
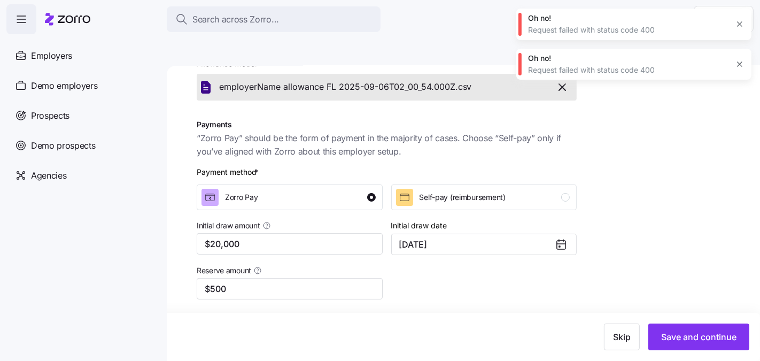
scroll to position [0, 0]
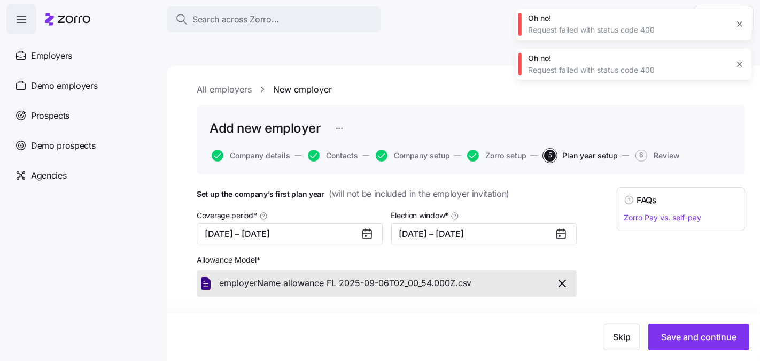
click at [558, 277] on icon "button" at bounding box center [562, 283] width 13 height 13
click at [643, 282] on div "FAQs Zorro Pay vs. self-pay" at bounding box center [681, 366] width 128 height 359
click at [684, 336] on span "Save and continue" at bounding box center [698, 336] width 75 height 13
click at [556, 277] on icon "button" at bounding box center [562, 283] width 13 height 13
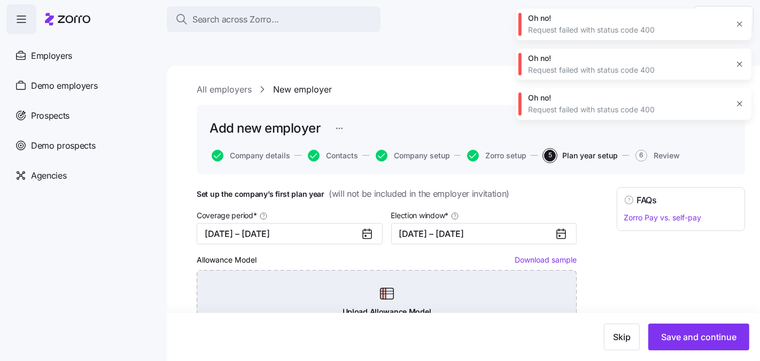
drag, startPoint x: 606, startPoint y: 249, endPoint x: 565, endPoint y: 266, distance: 44.1
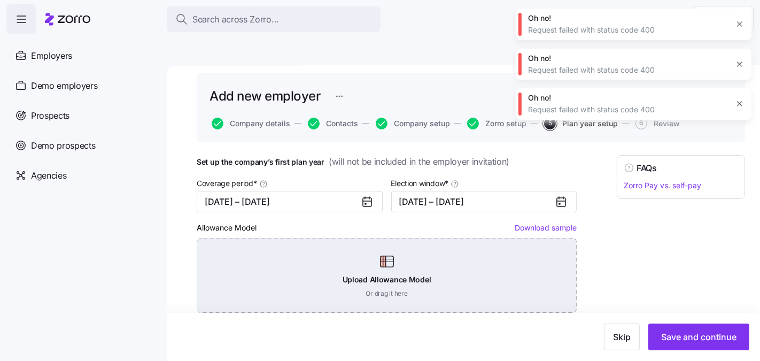
scroll to position [97, 0]
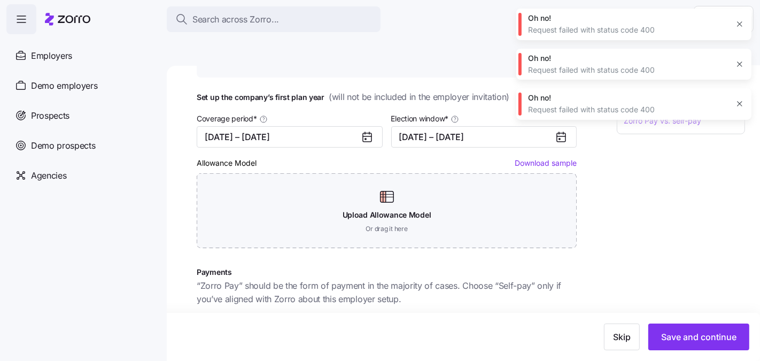
click at [527, 158] on link "Download sample" at bounding box center [546, 162] width 62 height 9
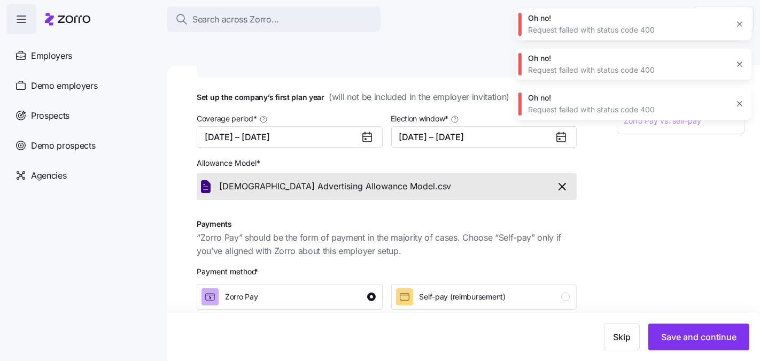
click at [689, 195] on div "FAQs Zorro Pay vs. self-pay" at bounding box center [681, 269] width 128 height 359
click at [677, 332] on span "Save and continue" at bounding box center [698, 336] width 75 height 13
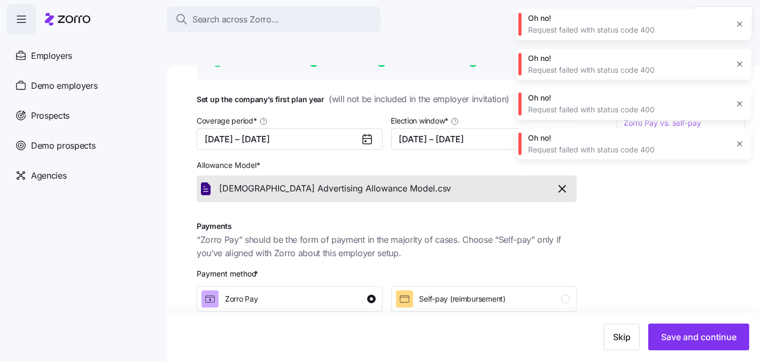
scroll to position [0, 0]
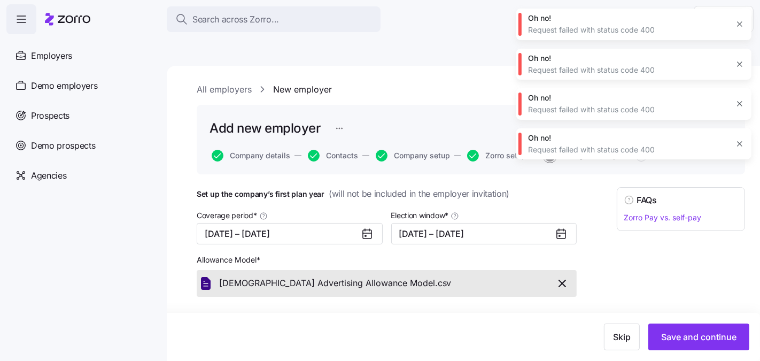
click at [561, 277] on span "button" at bounding box center [562, 283] width 19 height 13
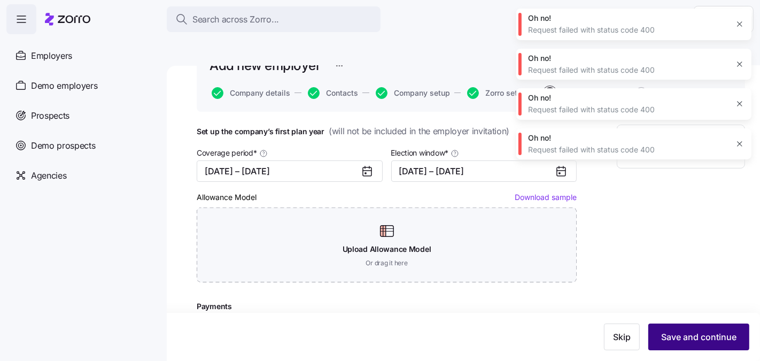
scroll to position [74, 0]
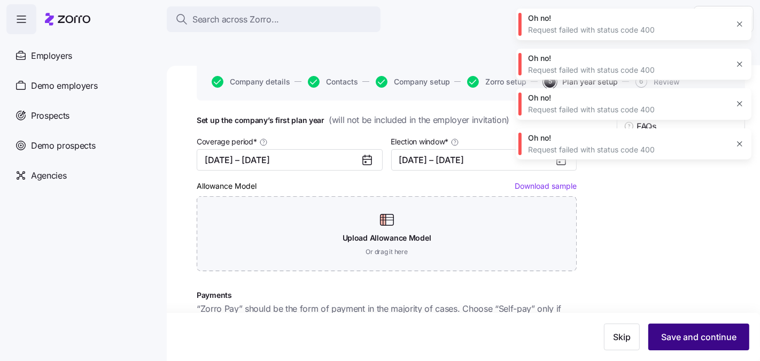
click at [700, 331] on span "Save and continue" at bounding box center [698, 336] width 75 height 13
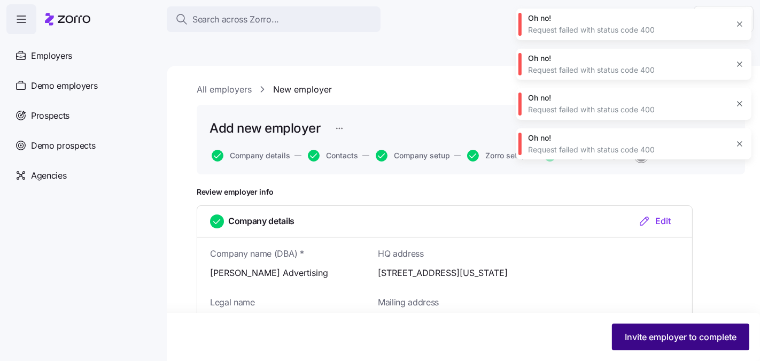
click at [694, 338] on span "Invite employer to complete" at bounding box center [681, 336] width 112 height 13
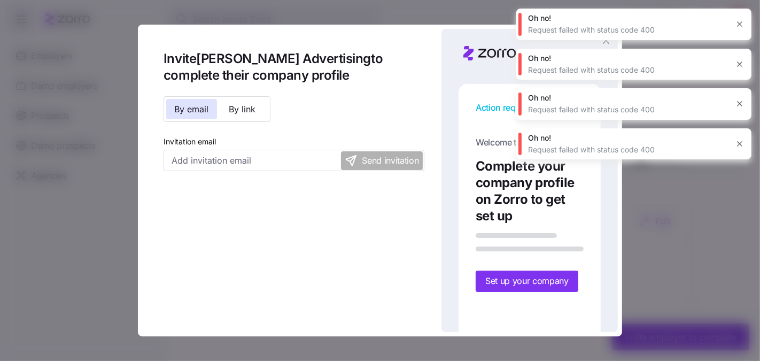
click at [739, 21] on icon "button" at bounding box center [739, 24] width 9 height 9
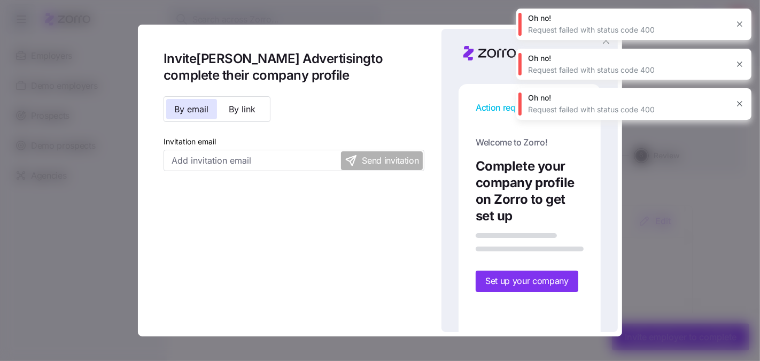
click at [739, 21] on icon "button" at bounding box center [739, 24] width 9 height 9
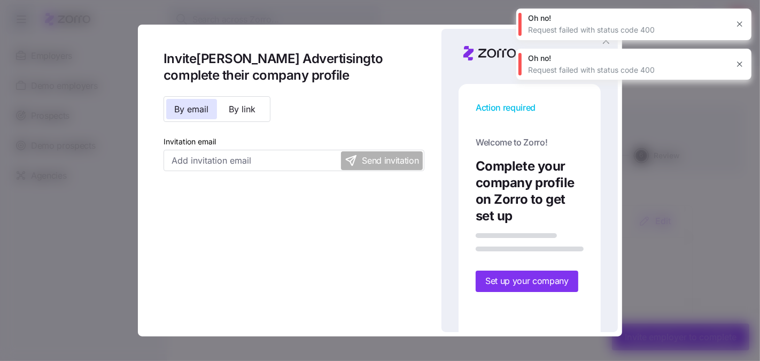
click at [739, 21] on icon "button" at bounding box center [739, 24] width 9 height 9
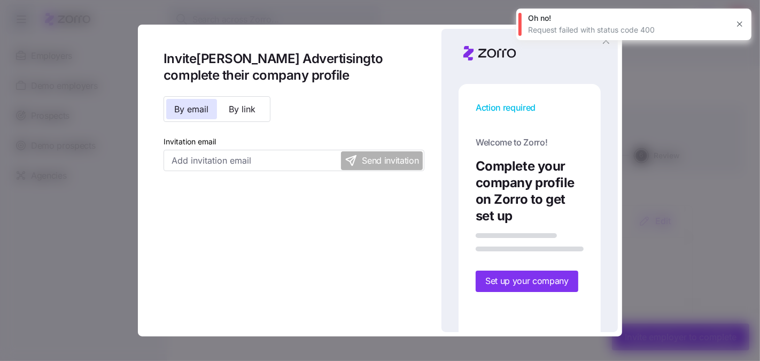
click at [739, 21] on icon "button" at bounding box center [739, 24] width 9 height 9
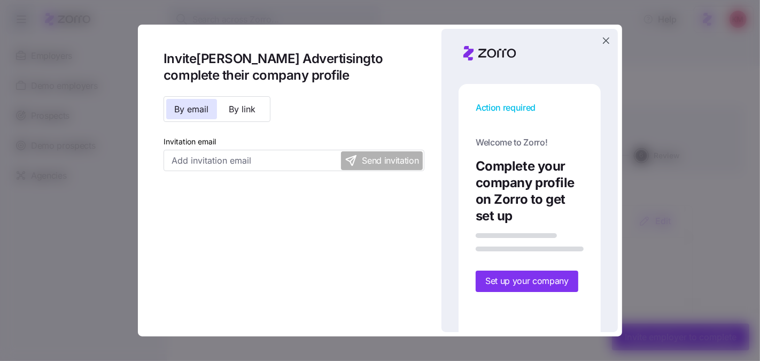
drag, startPoint x: 527, startPoint y: 260, endPoint x: 524, endPoint y: 265, distance: 5.5
click at [526, 261] on div "Action required Welcome to Zorro! Complete your company profile on Zorro to get…" at bounding box center [530, 208] width 142 height 248
click at [524, 266] on div "Action required Welcome to Zorro! Complete your company profile on Zorro to get…" at bounding box center [530, 208] width 142 height 248
click at [605, 39] on icon "button" at bounding box center [606, 40] width 6 height 6
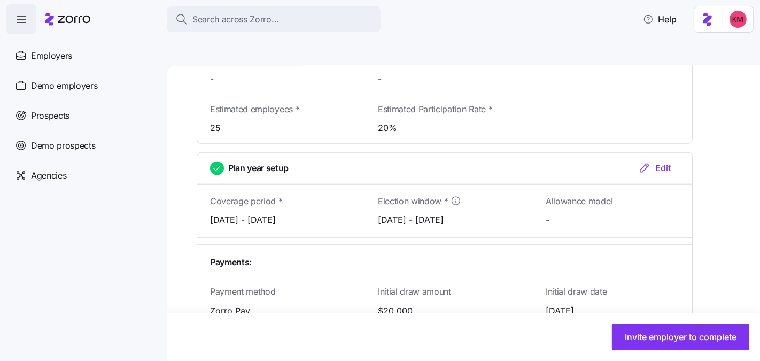
scroll to position [1116, 0]
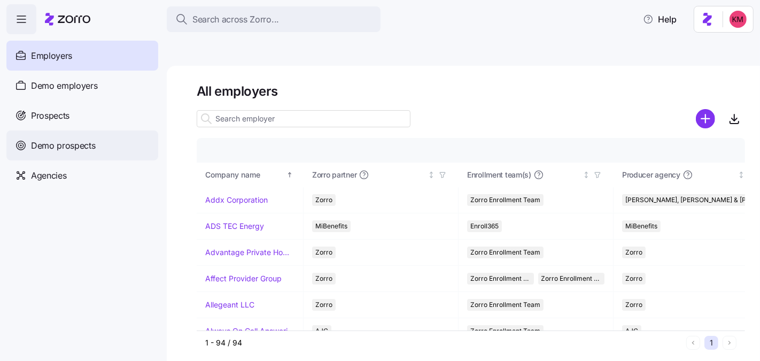
click at [86, 143] on span "Demo prospects" at bounding box center [63, 145] width 65 height 13
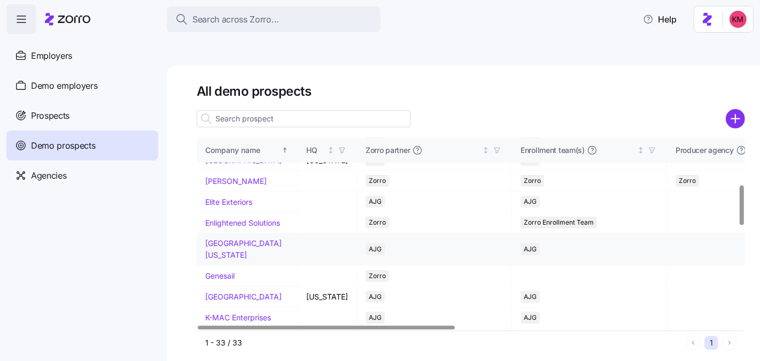
scroll to position [319, 0]
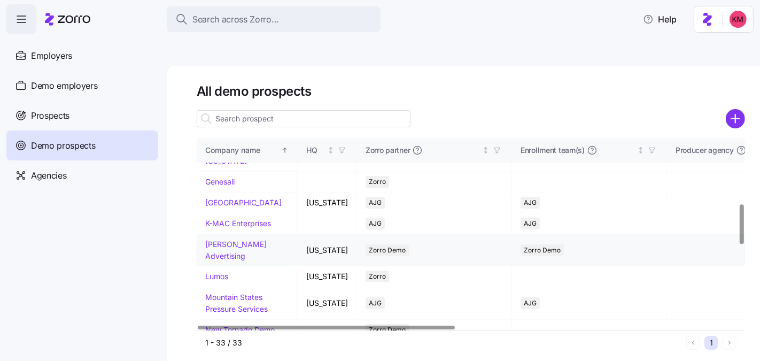
click at [218, 260] on link "[PERSON_NAME] Advertising" at bounding box center [235, 249] width 61 height 21
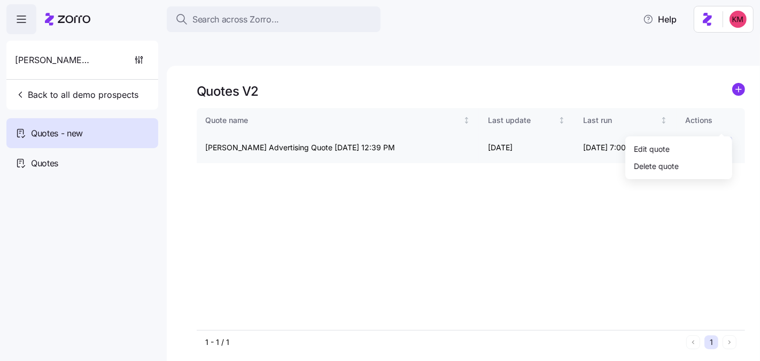
click at [718, 121] on html "Search across Zorro... Help Kurian's Advertising Back to all demo prospects Quo…" at bounding box center [380, 231] width 760 height 462
click at [689, 146] on div "Edit quote" at bounding box center [679, 148] width 98 height 17
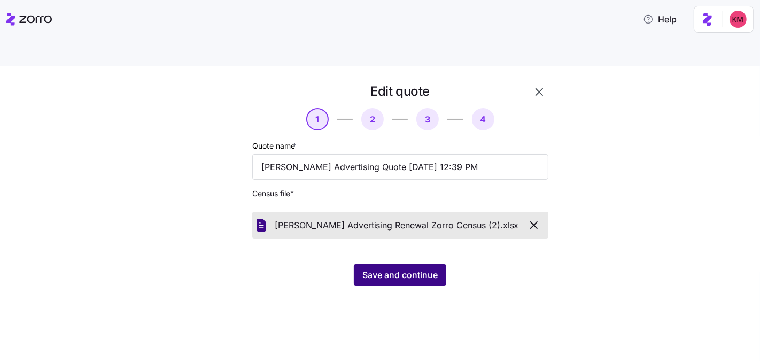
click at [421, 268] on span "Save and continue" at bounding box center [399, 274] width 75 height 13
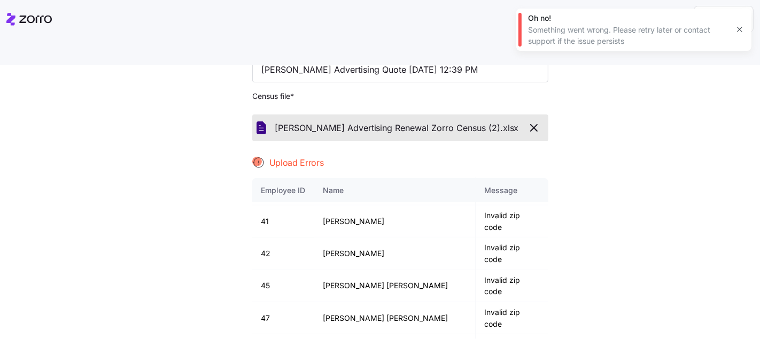
scroll to position [558, 0]
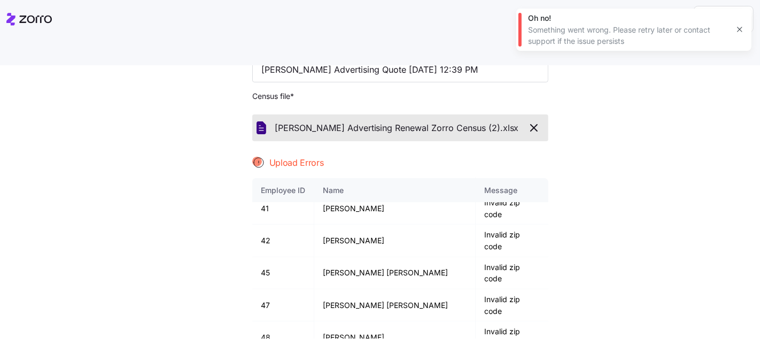
drag, startPoint x: 175, startPoint y: 64, endPoint x: 214, endPoint y: 75, distance: 40.7
click at [175, 64] on div "Edit quote 1 2 3 4 Quote name * Kurian's Advertising Quote 09/02/2025 12:39 PM …" at bounding box center [387, 192] width 715 height 413
click at [343, 151] on div "Quote name * Kurian's Advertising Quote 09/02/2025 12:39 PM Census file * Kuria…" at bounding box center [400, 190] width 296 height 297
click at [530, 121] on icon "button" at bounding box center [533, 127] width 13 height 13
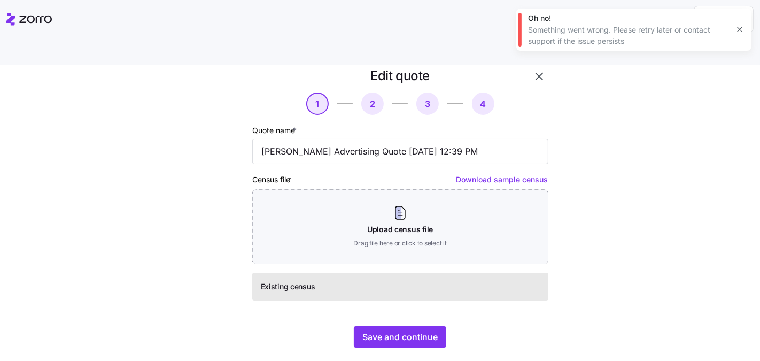
scroll to position [0, 0]
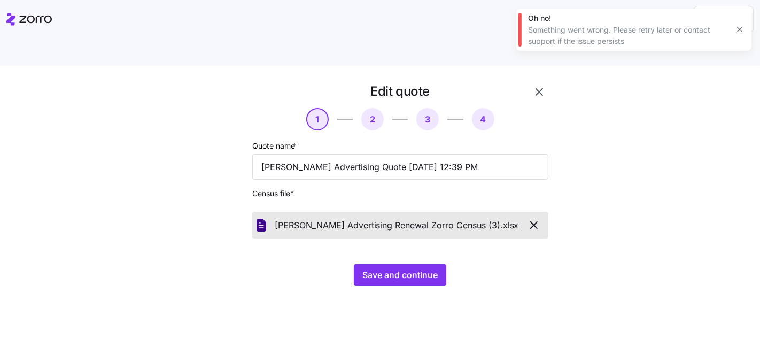
drag, startPoint x: 216, startPoint y: 195, endPoint x: 331, endPoint y: 234, distance: 121.3
click at [216, 195] on div at bounding box center [217, 184] width 61 height 211
click at [375, 268] on span "Save and continue" at bounding box center [399, 274] width 75 height 13
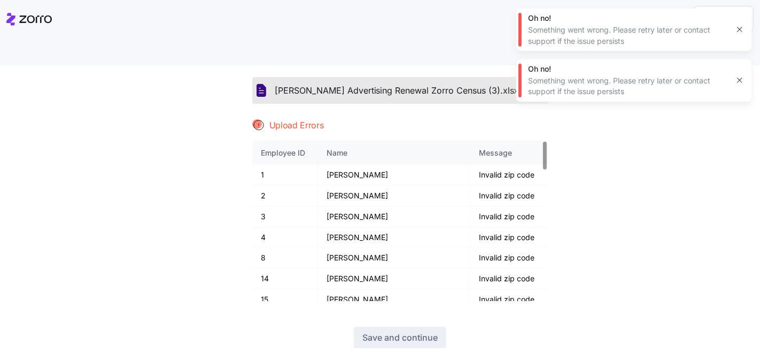
click at [471, 35] on main "Edit quote 1 2 3 4 Quote name * Kurian's Advertising Quote 09/02/2025 12:39 PM …" at bounding box center [380, 202] width 760 height 354
drag, startPoint x: 618, startPoint y: 200, endPoint x: 718, endPoint y: 57, distance: 174.3
click at [618, 200] on div "Edit quote 1 2 3 4 Quote name * Kurian's Advertising Quote 09/02/2025 12:39 PM …" at bounding box center [387, 154] width 715 height 413
click at [742, 33] on icon "button" at bounding box center [739, 29] width 9 height 9
click at [742, 32] on icon "button" at bounding box center [739, 29] width 9 height 9
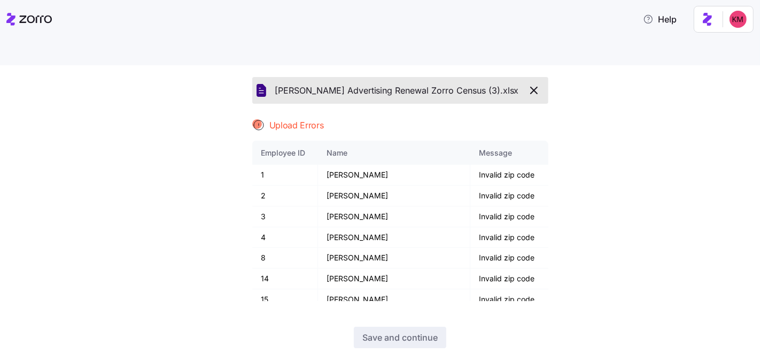
click at [531, 84] on icon "button" at bounding box center [533, 90] width 13 height 13
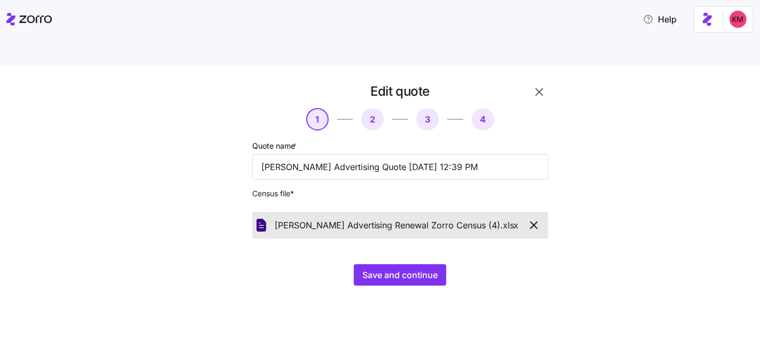
drag, startPoint x: 452, startPoint y: 273, endPoint x: 409, endPoint y: 253, distance: 47.1
click at [451, 273] on div "Edit quote 1 2 3 4 Quote name * Kurian's Advertising Quote 09/02/2025 12:39 PM …" at bounding box center [380, 226] width 760 height 320
click at [406, 268] on span "Save and continue" at bounding box center [399, 274] width 75 height 13
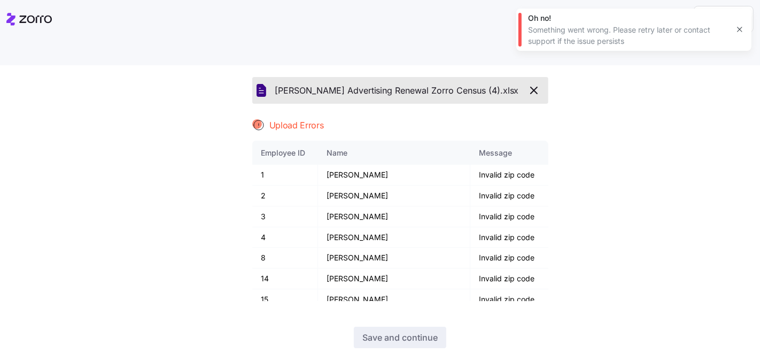
drag, startPoint x: 533, startPoint y: 68, endPoint x: 539, endPoint y: 67, distance: 5.6
click at [534, 84] on icon "button" at bounding box center [533, 90] width 13 height 13
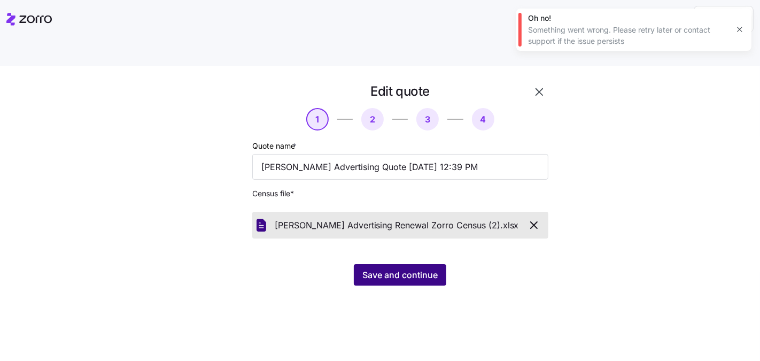
click at [401, 264] on button "Save and continue" at bounding box center [400, 274] width 92 height 21
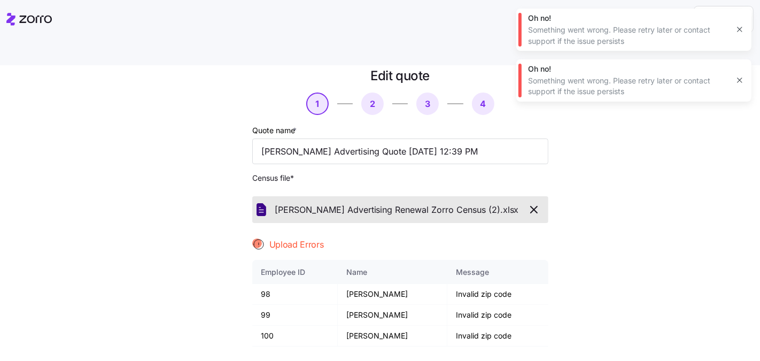
scroll to position [135, 0]
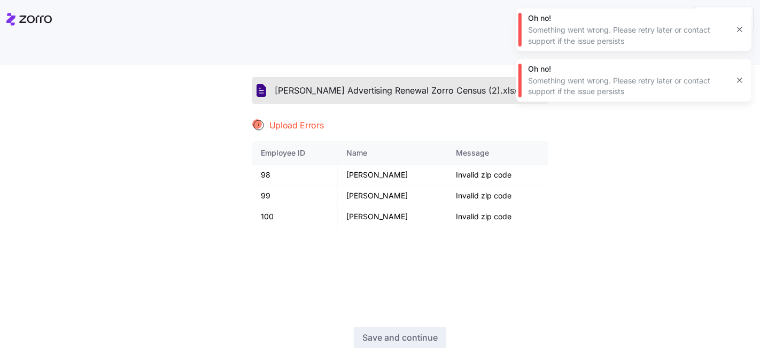
click at [738, 29] on icon "button" at bounding box center [739, 29] width 9 height 9
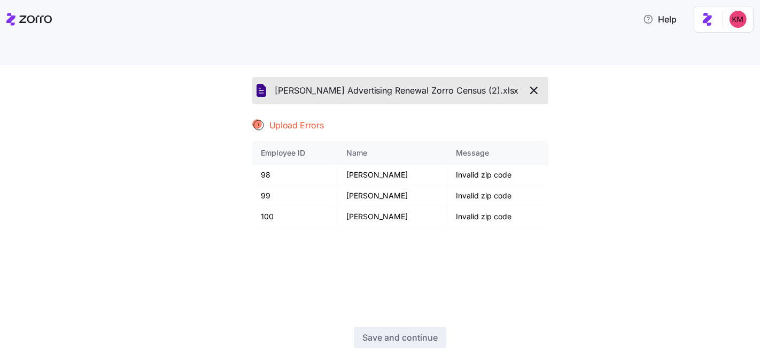
click at [534, 81] on button "button" at bounding box center [534, 90] width 20 height 18
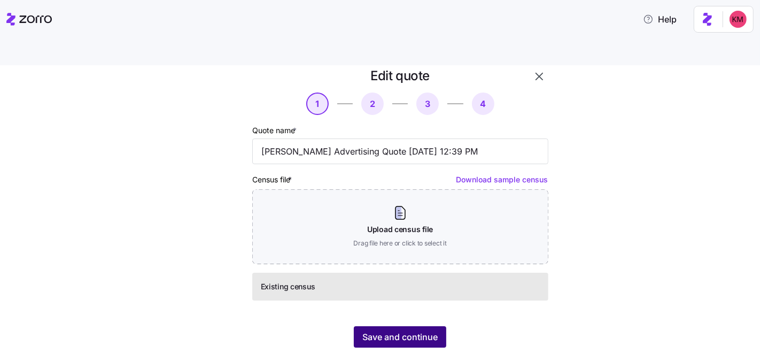
scroll to position [0, 0]
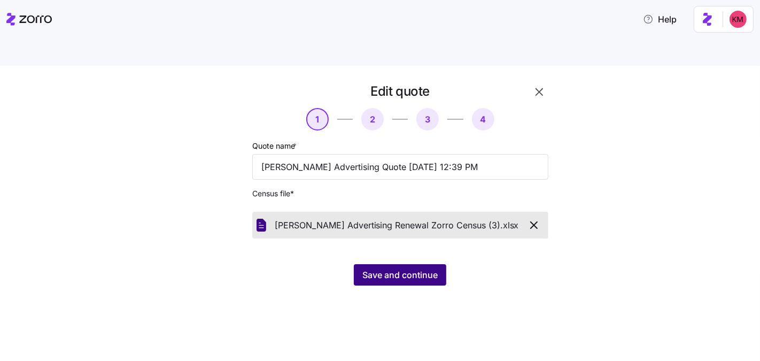
click at [396, 268] on span "Save and continue" at bounding box center [399, 274] width 75 height 13
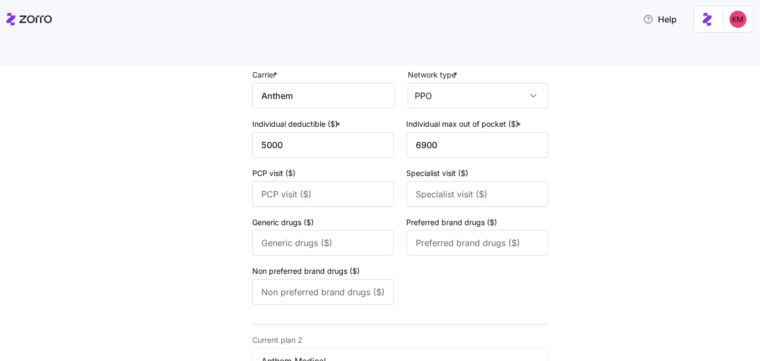
scroll to position [471, 0]
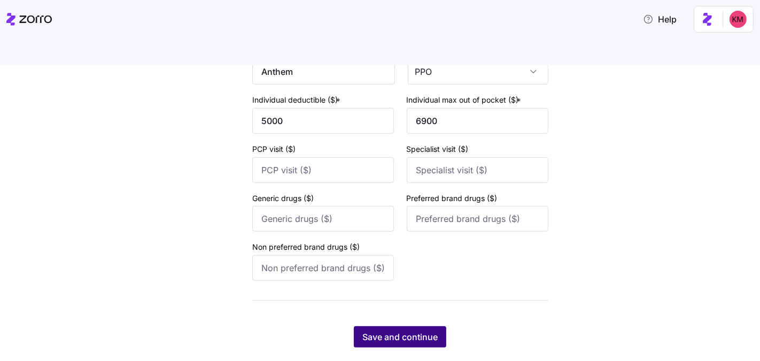
click at [428, 330] on span "Save and continue" at bounding box center [399, 336] width 75 height 13
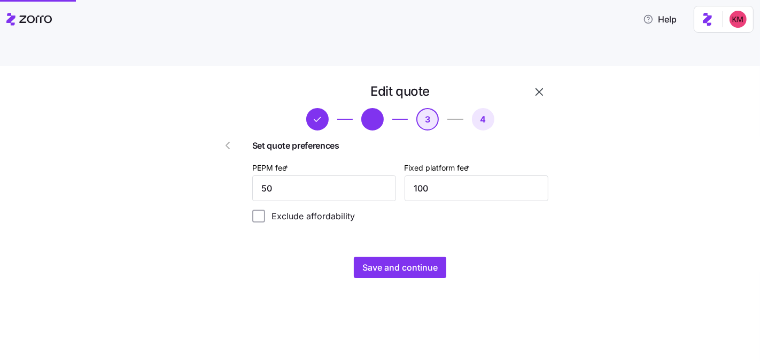
scroll to position [0, 0]
click at [432, 257] on button "Save and continue" at bounding box center [400, 267] width 92 height 21
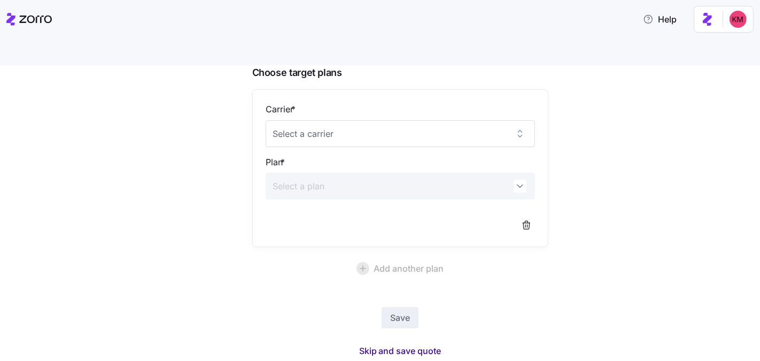
click at [386, 344] on span "Skip and save quote" at bounding box center [400, 350] width 82 height 13
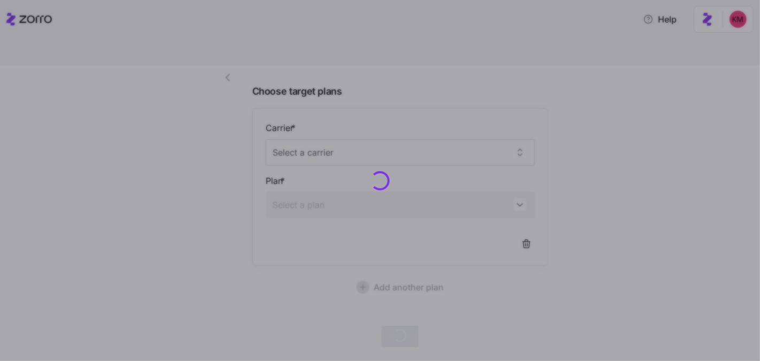
scroll to position [67, 0]
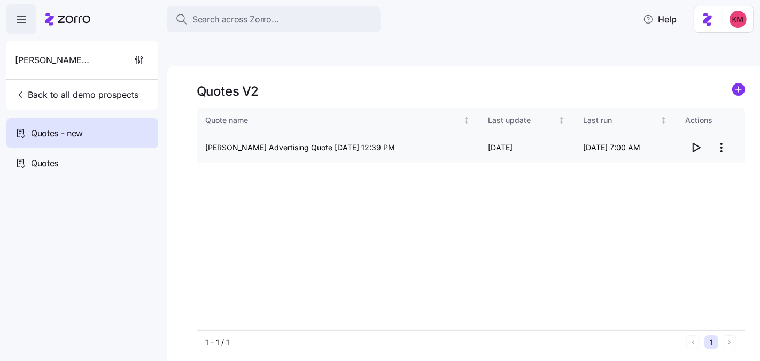
click at [699, 141] on icon "button" at bounding box center [695, 147] width 13 height 13
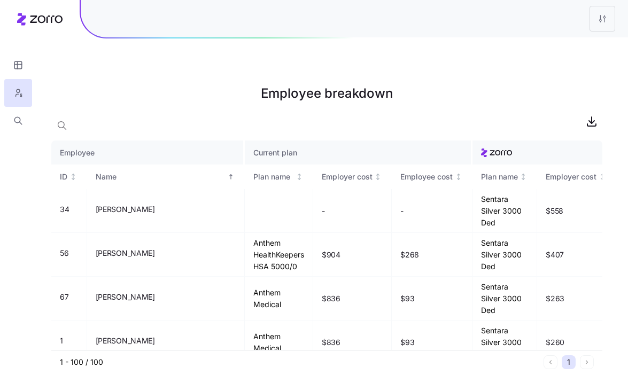
scroll to position [2511, 0]
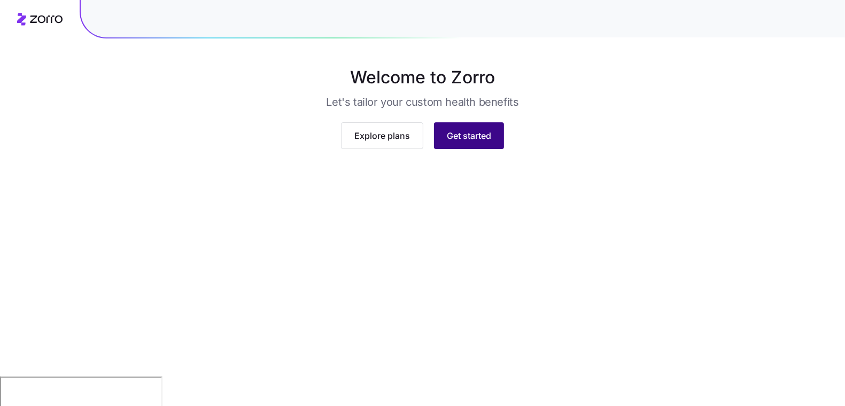
scroll to position [55, 0]
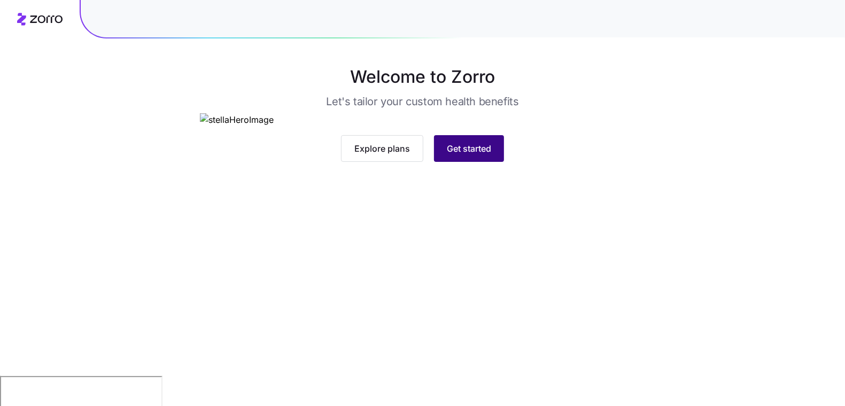
click at [462, 155] on span "Get started" at bounding box center [469, 148] width 44 height 13
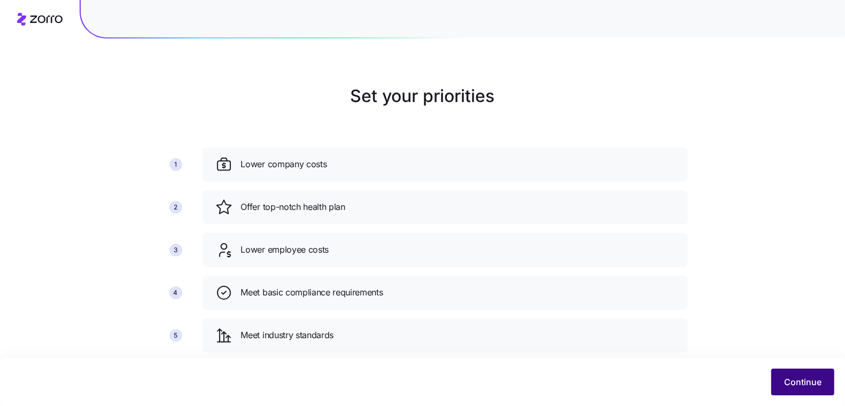
scroll to position [76, 0]
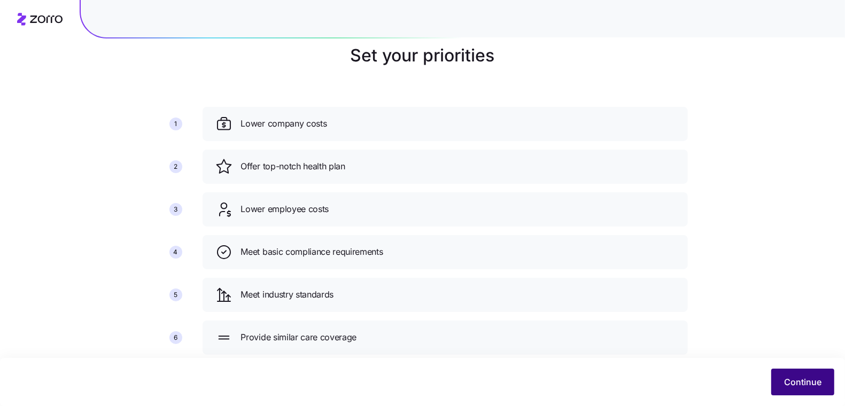
click at [809, 382] on span "Continue" at bounding box center [802, 382] width 37 height 13
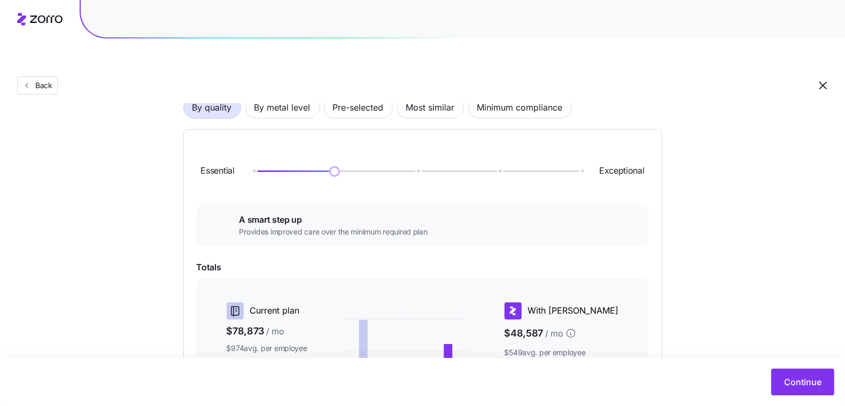
scroll to position [150, 0]
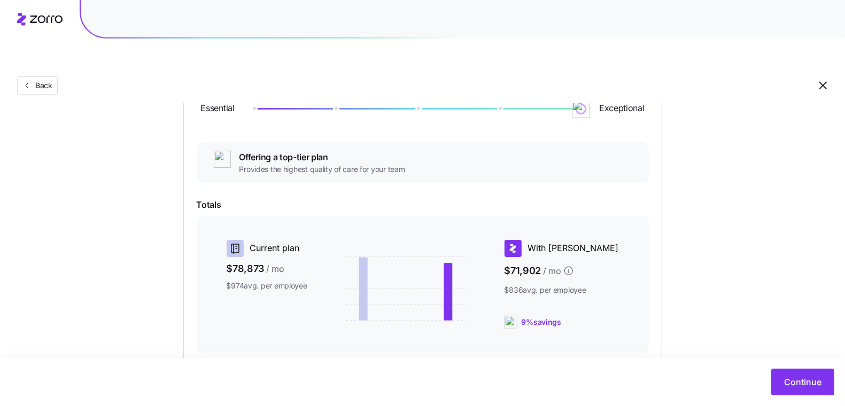
drag, startPoint x: 332, startPoint y: 83, endPoint x: 647, endPoint y: 91, distance: 314.4
click at [647, 91] on div "Essential Exceptional" at bounding box center [423, 109] width 452 height 58
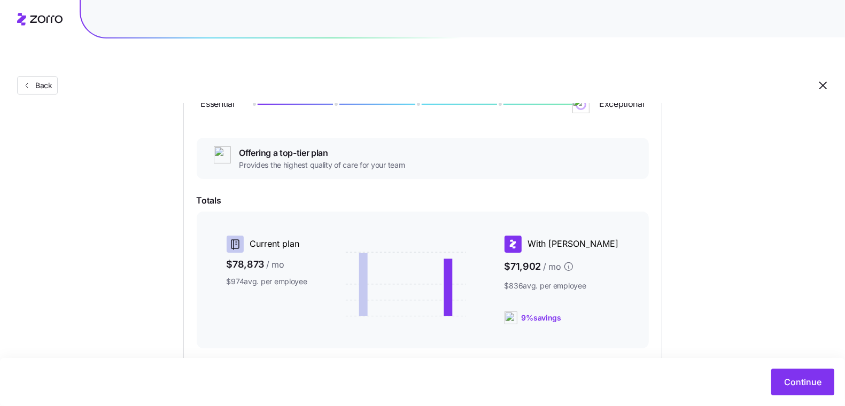
scroll to position [155, 0]
click at [805, 384] on span "Continue" at bounding box center [802, 382] width 37 height 13
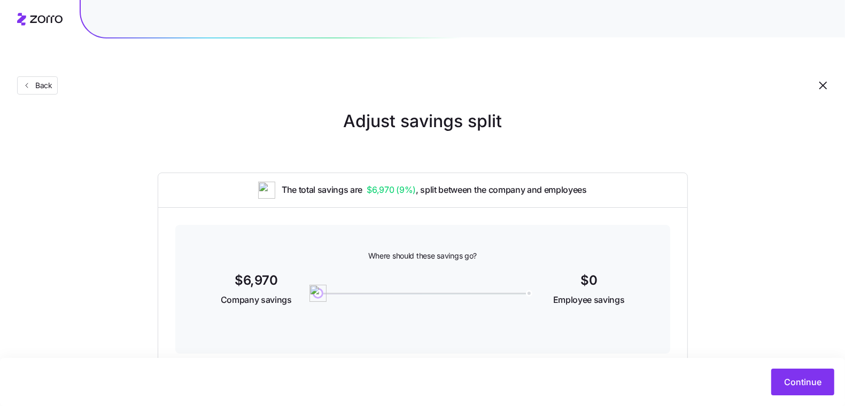
scroll to position [19, 0]
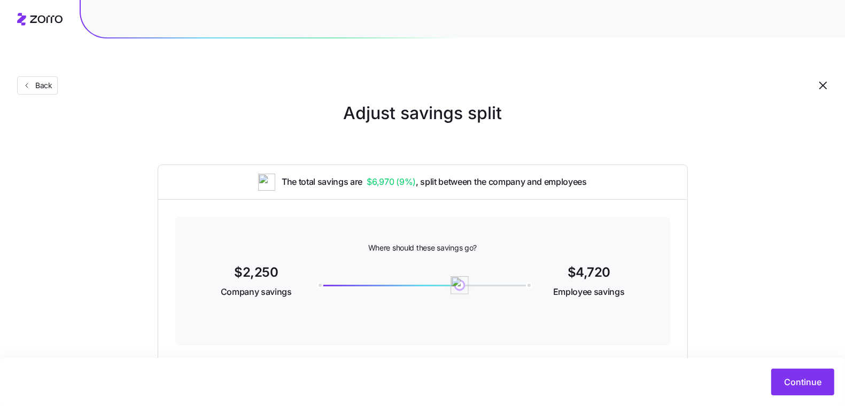
drag, startPoint x: 314, startPoint y: 254, endPoint x: 460, endPoint y: 260, distance: 145.5
click at [460, 276] on img at bounding box center [460, 285] width 18 height 18
click at [808, 391] on button "Continue" at bounding box center [802, 382] width 63 height 27
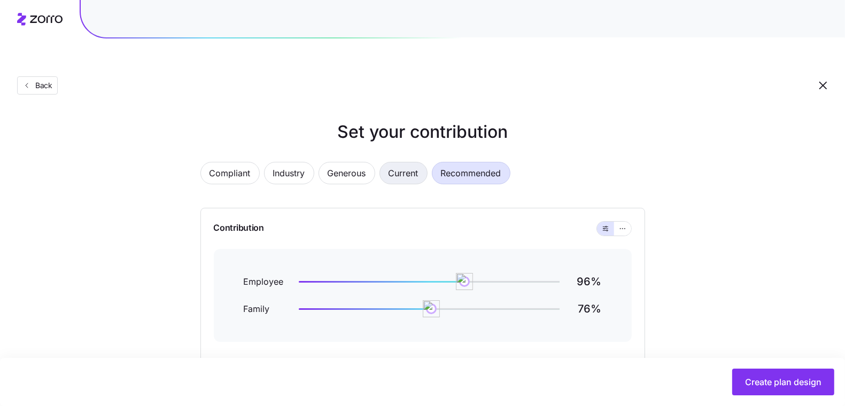
click at [404, 162] on span "Current" at bounding box center [404, 172] width 30 height 21
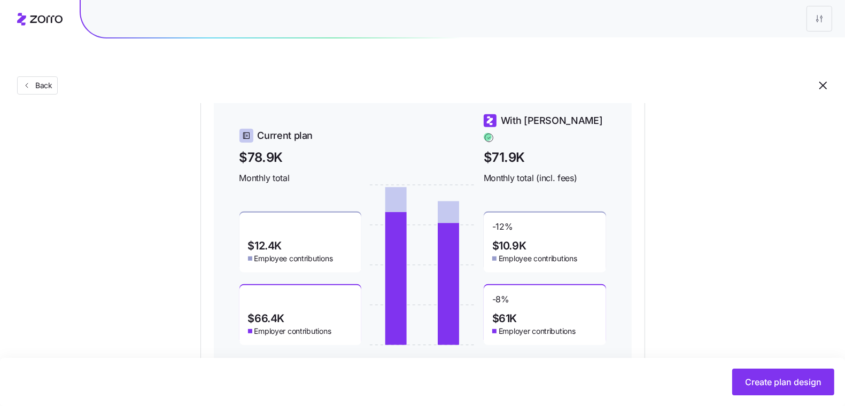
scroll to position [368, 0]
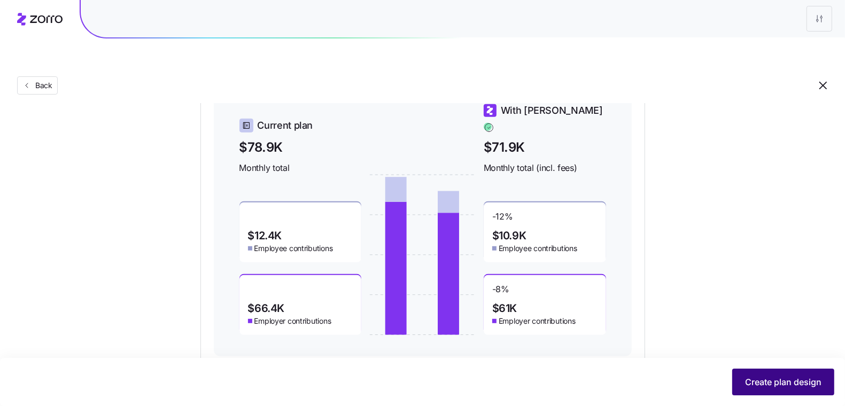
click at [765, 382] on span "Create plan design" at bounding box center [783, 382] width 76 height 13
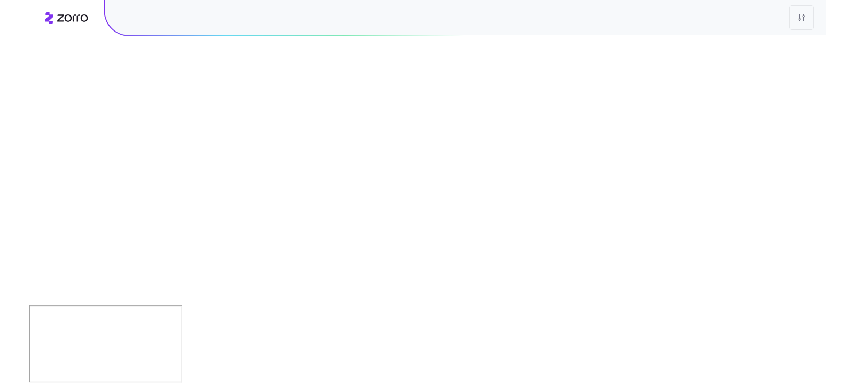
scroll to position [0, 0]
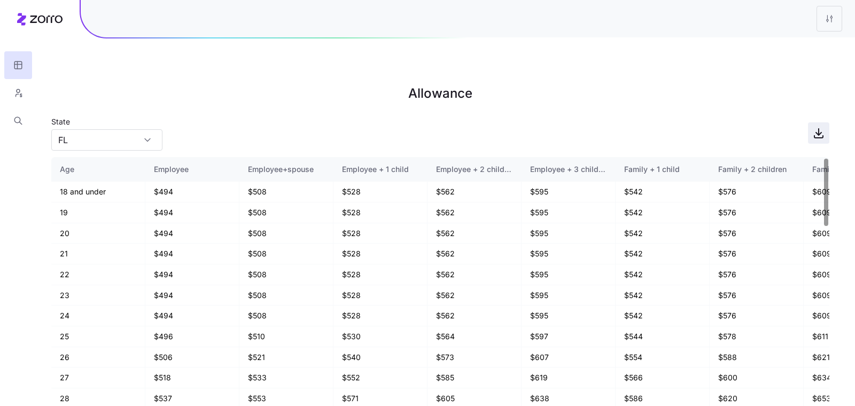
click at [817, 133] on icon "button" at bounding box center [818, 134] width 5 height 3
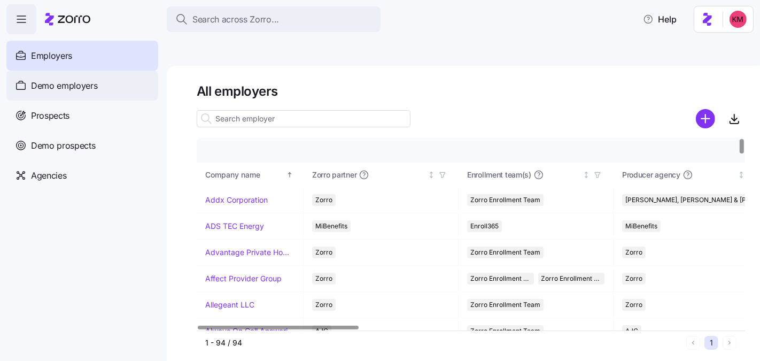
click at [75, 84] on span "Demo employers" at bounding box center [64, 85] width 67 height 13
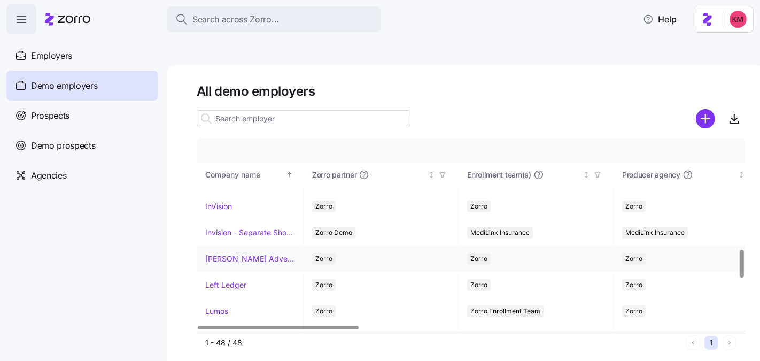
scroll to position [779, 0]
click at [233, 253] on link "Kurian's Advertising" at bounding box center [249, 258] width 89 height 11
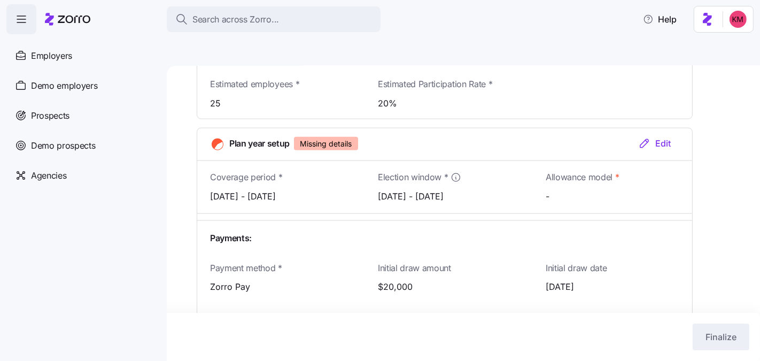
scroll to position [1166, 0]
click at [666, 138] on div "Edit" at bounding box center [654, 144] width 33 height 13
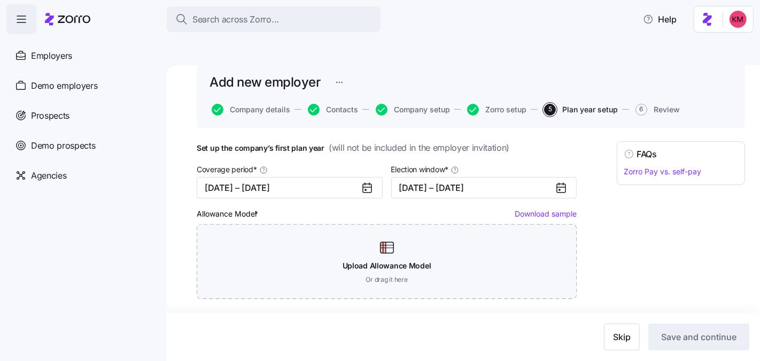
scroll to position [105, 0]
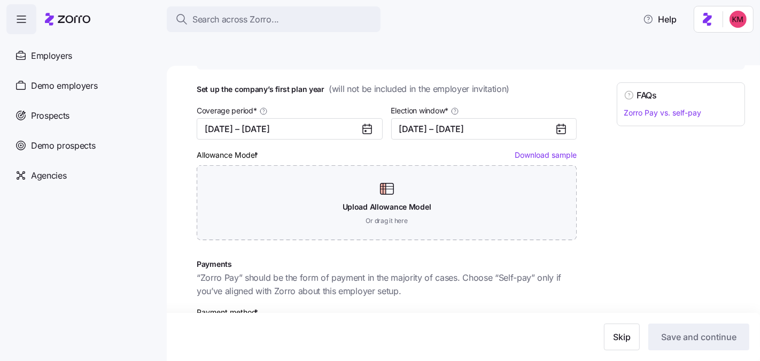
click at [556, 150] on link "Download sample" at bounding box center [546, 154] width 62 height 9
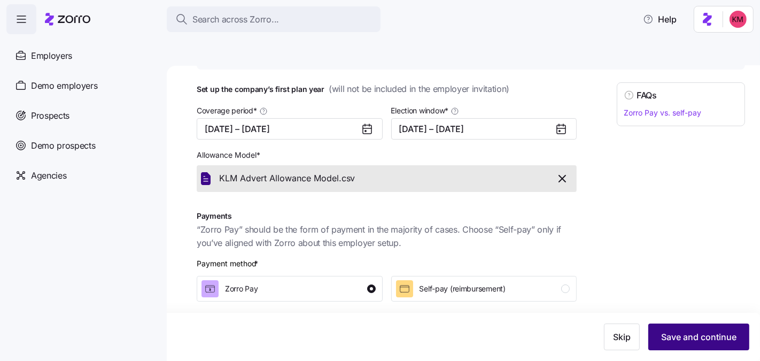
click at [686, 328] on button "Save and continue" at bounding box center [698, 336] width 101 height 27
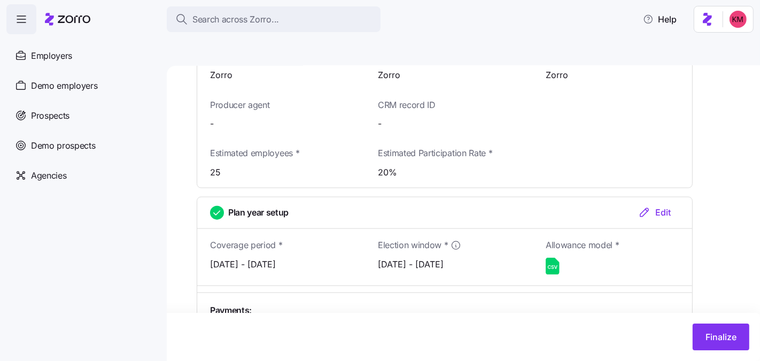
scroll to position [1278, 0]
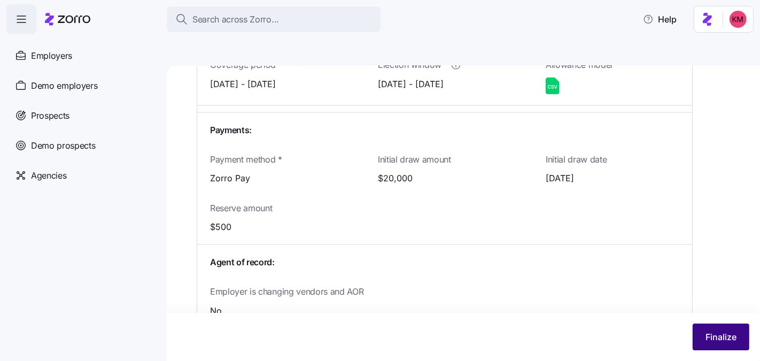
click at [710, 332] on span "Finalize" at bounding box center [720, 336] width 31 height 13
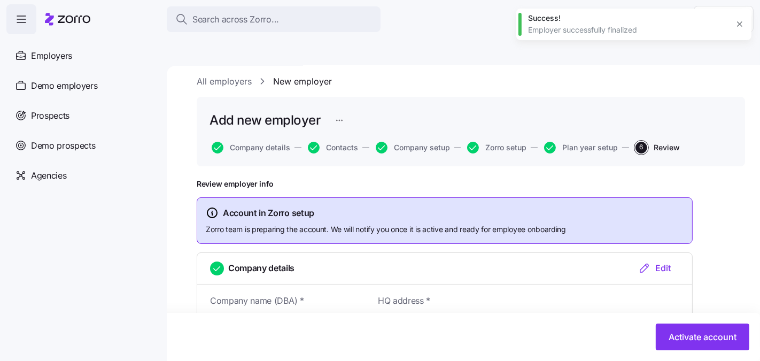
scroll to position [0, 0]
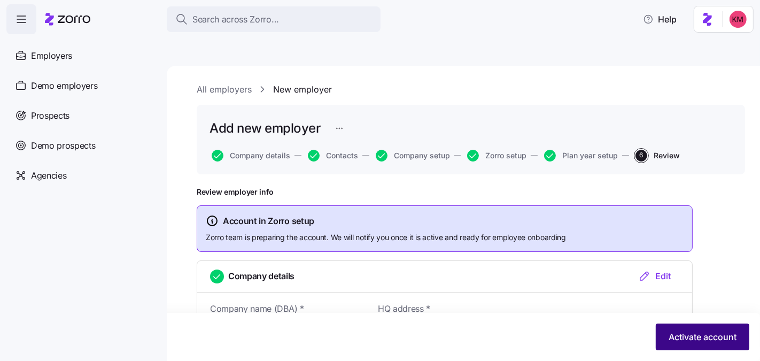
click at [680, 328] on button "Activate account" at bounding box center [703, 336] width 94 height 27
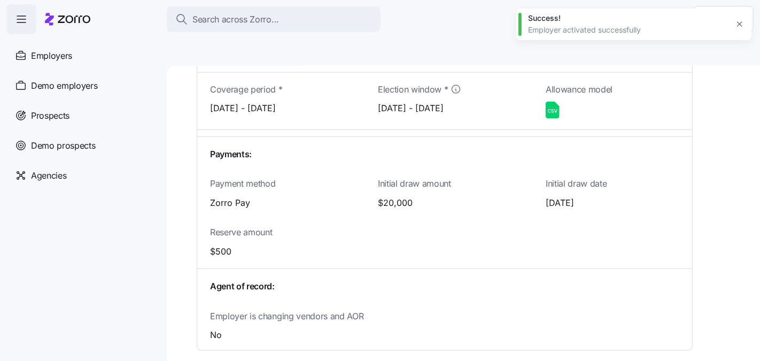
scroll to position [1120, 0]
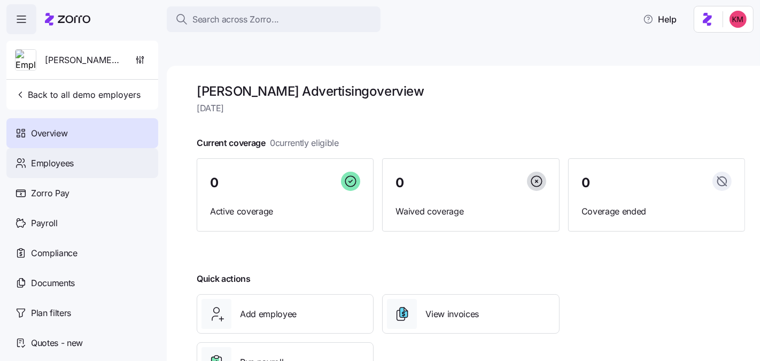
click at [73, 165] on span "Employees" at bounding box center [52, 163] width 43 height 13
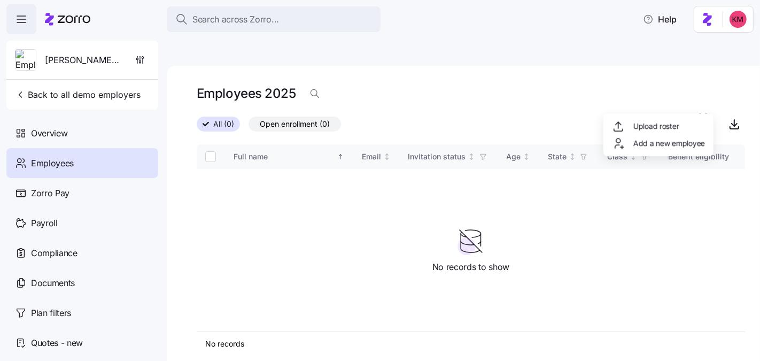
click at [700, 98] on html "Search across Zorro... Help Kurian's Advertising Back to all demo employers Ove…" at bounding box center [380, 231] width 760 height 462
click at [643, 146] on span "Add a new employee" at bounding box center [669, 143] width 72 height 11
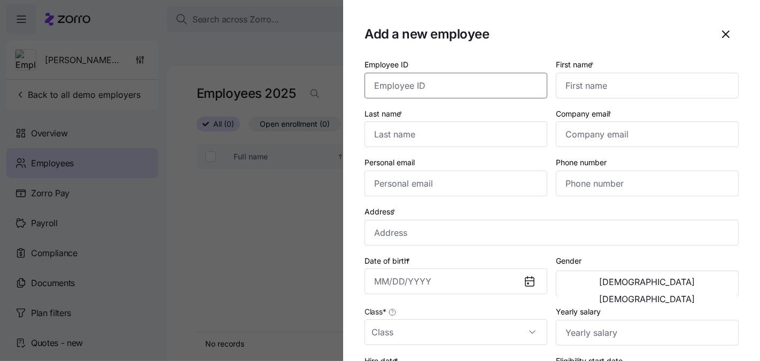
click at [431, 87] on input "Employee ID" at bounding box center [455, 86] width 183 height 26
click at [466, 124] on input "Last name *" at bounding box center [455, 134] width 183 height 26
type input "Alex"
click at [593, 90] on input "First name *" at bounding box center [647, 86] width 183 height 26
type input "Alex"
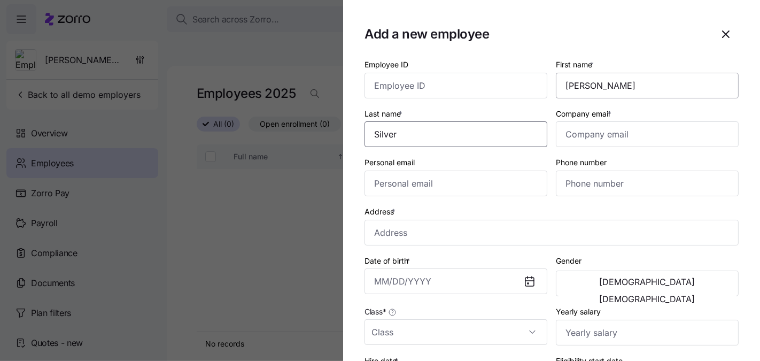
type input "Silver"
paste input "alex@ananymcapitalmgmt.com"
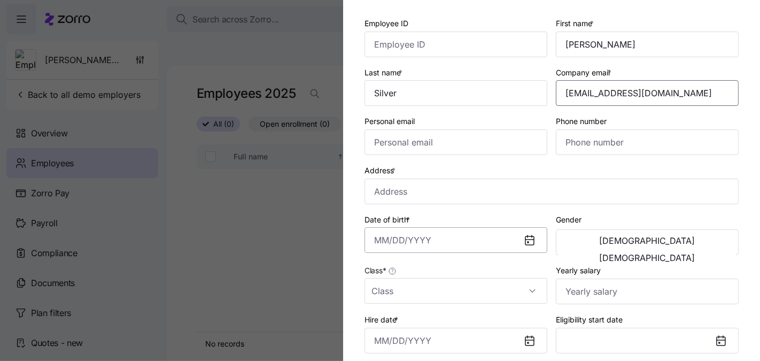
scroll to position [69, 0]
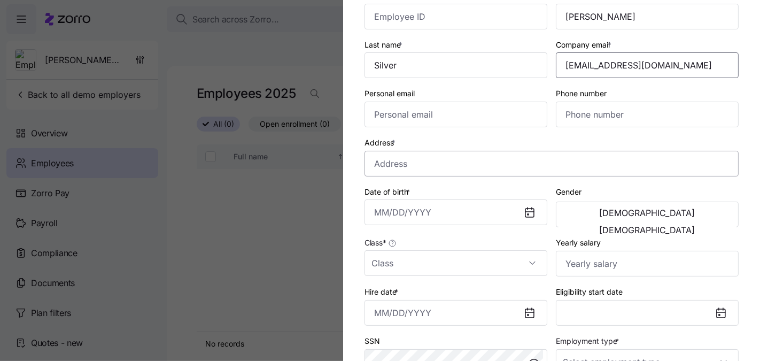
type input "alex@ananymcapitalmgmt.com"
click at [436, 168] on input "Address *" at bounding box center [551, 164] width 374 height 26
type input "10 W 33rd St, New York, NY 10001, USA"
click at [426, 204] on input "Date of birth *" at bounding box center [455, 212] width 183 height 26
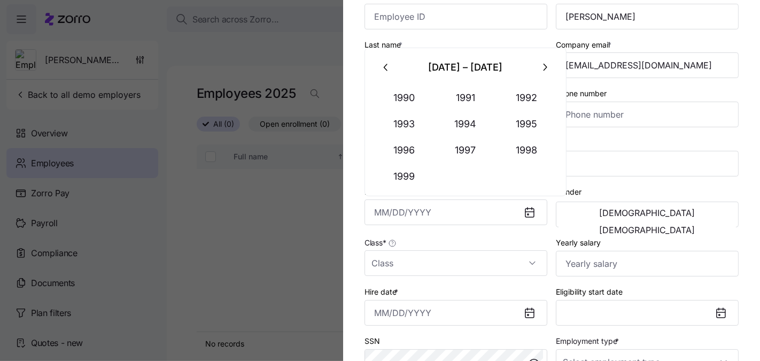
click at [394, 68] on button "button" at bounding box center [387, 68] width 26 height 26
click at [451, 145] on button "1987" at bounding box center [465, 150] width 61 height 26
click at [518, 128] on button "Jun" at bounding box center [527, 124] width 61 height 26
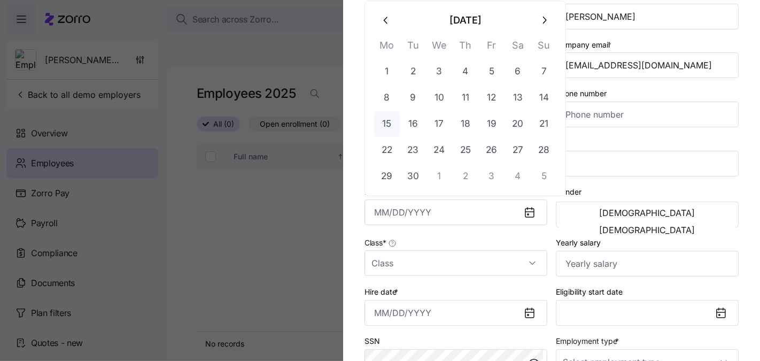
click at [392, 125] on button "15" at bounding box center [387, 124] width 26 height 26
type input "June 15, 1987"
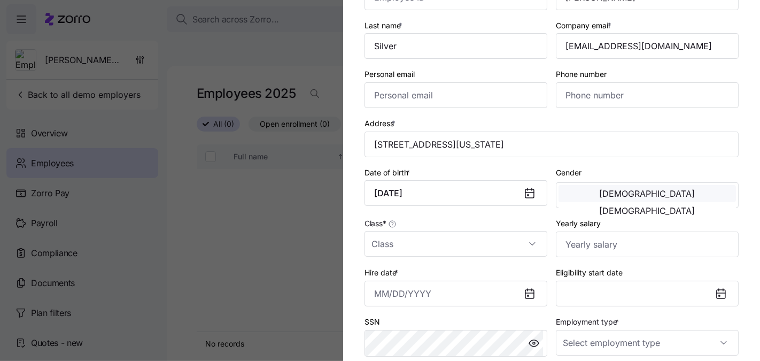
scroll to position [89, 0]
drag, startPoint x: 589, startPoint y: 191, endPoint x: 522, endPoint y: 216, distance: 71.9
click at [528, 218] on div "Employee ID First name * Alex Last name * Silver Company email * alex@ananymcap…" at bounding box center [551, 187] width 383 height 444
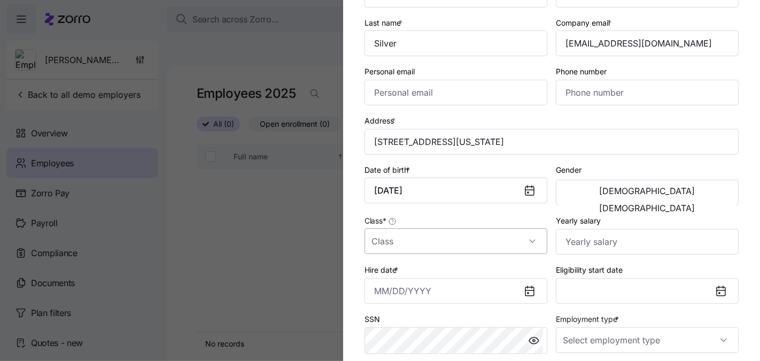
scroll to position [91, 0]
click at [482, 249] on input "Class *" at bounding box center [455, 241] width 183 height 26
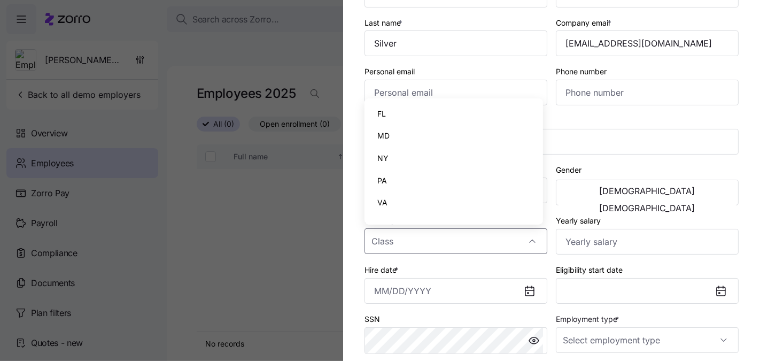
click at [433, 159] on div "NY" at bounding box center [454, 158] width 170 height 22
type input "NY"
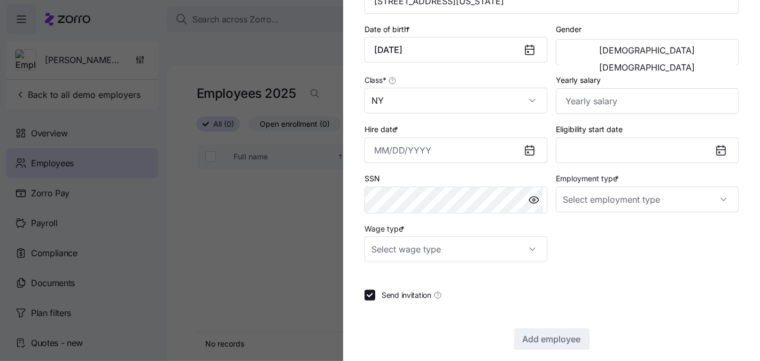
scroll to position [242, 0]
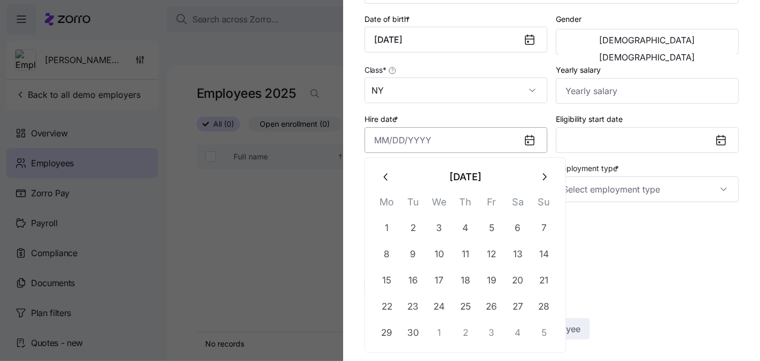
click at [477, 139] on input "Hire date *" at bounding box center [455, 140] width 183 height 26
click at [390, 224] on button "1" at bounding box center [387, 228] width 26 height 26
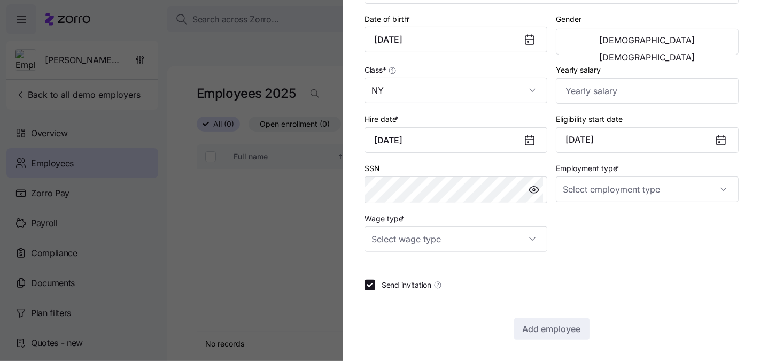
click at [521, 141] on div at bounding box center [534, 140] width 26 height 25
click at [525, 141] on icon at bounding box center [529, 140] width 9 height 9
click at [523, 139] on icon at bounding box center [529, 140] width 13 height 13
drag, startPoint x: 532, startPoint y: 137, endPoint x: 497, endPoint y: 139, distance: 35.9
click at [532, 137] on div at bounding box center [534, 140] width 26 height 25
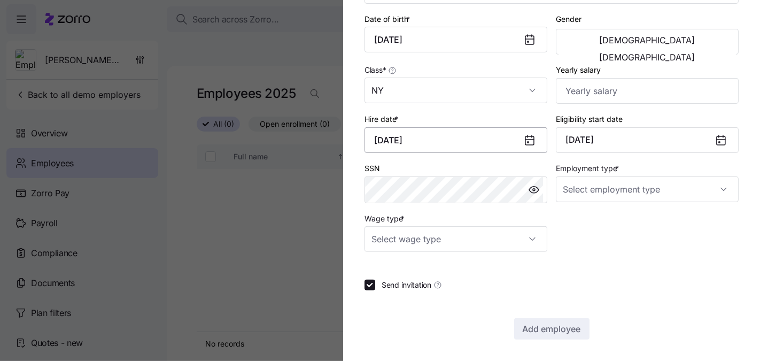
click at [439, 137] on input "September 1, 2025" at bounding box center [455, 140] width 183 height 26
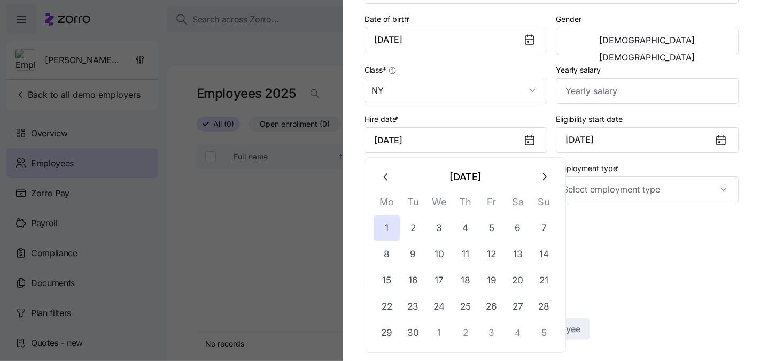
click at [387, 176] on icon "button" at bounding box center [387, 177] width 12 height 12
click at [484, 230] on button "1" at bounding box center [492, 228] width 26 height 26
type input "August 1, 2025"
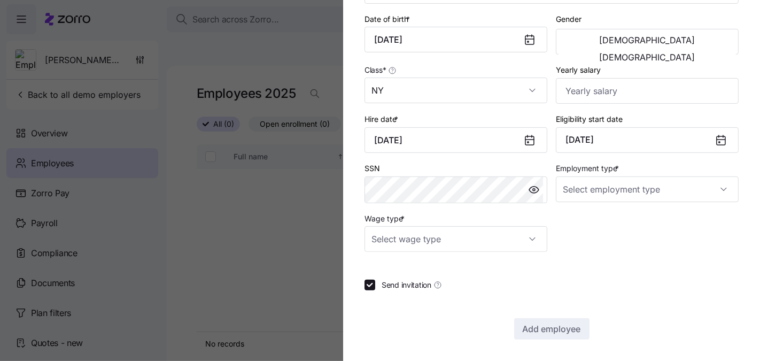
click at [717, 139] on icon at bounding box center [721, 140] width 9 height 9
click at [655, 133] on button "October 1, 2025" at bounding box center [647, 140] width 183 height 26
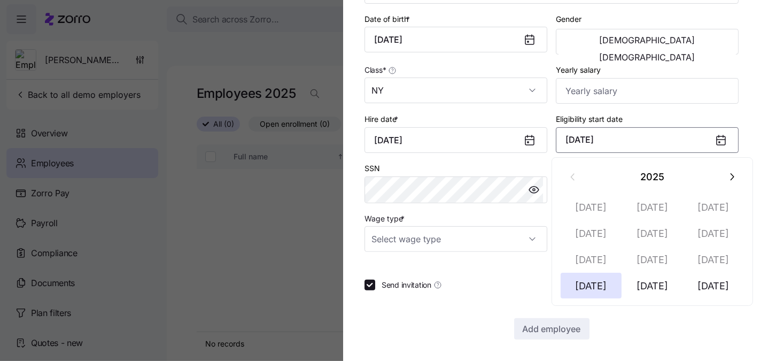
click at [642, 314] on div "Employee ID First name * Alex Last name * Silver Company email * alex@ananymcap…" at bounding box center [551, 77] width 374 height 523
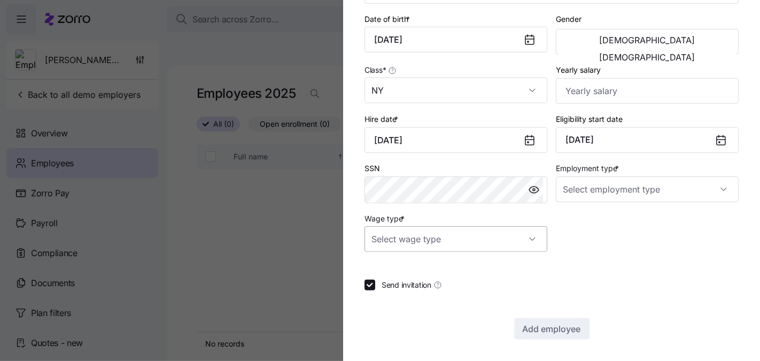
click at [462, 236] on input "Wage type *" at bounding box center [455, 239] width 183 height 26
click at [435, 269] on div "Salary" at bounding box center [454, 272] width 170 height 22
type input "Salary"
click at [568, 299] on div at bounding box center [551, 304] width 374 height 11
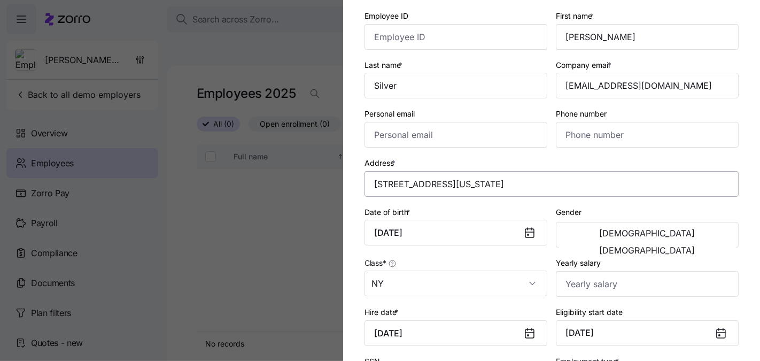
scroll to position [0, 0]
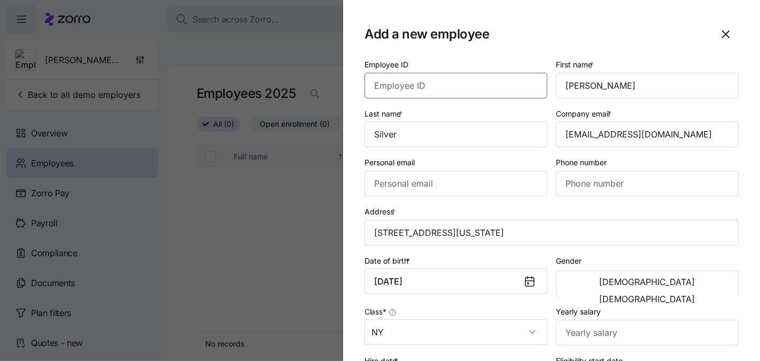
click at [458, 82] on input "Employee ID" at bounding box center [455, 86] width 183 height 26
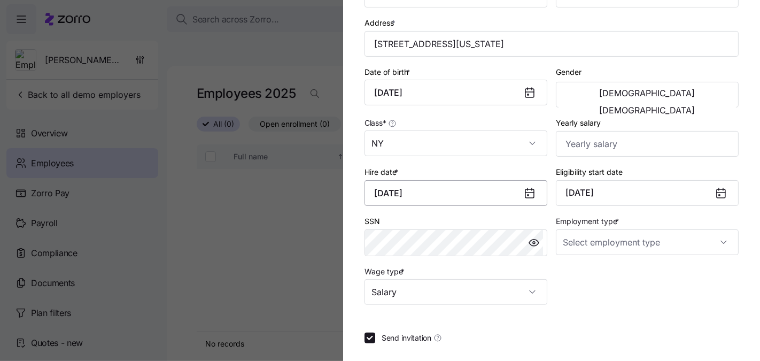
scroll to position [242, 0]
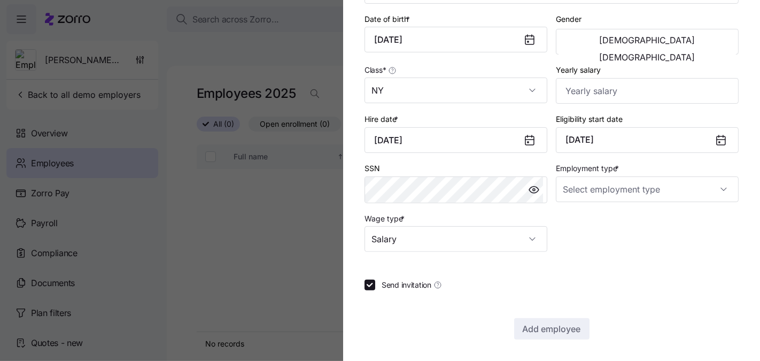
type input "1"
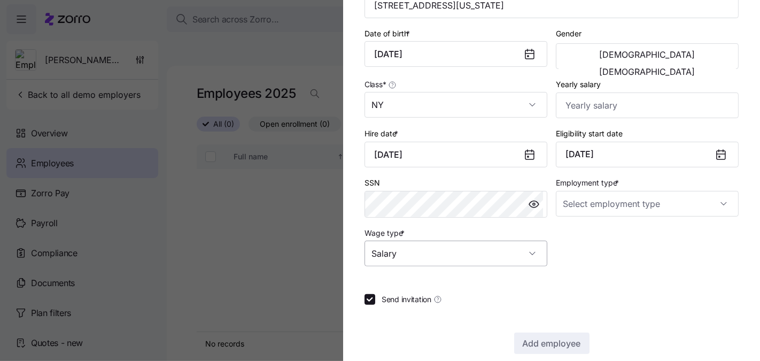
click at [505, 253] on input "Salary" at bounding box center [455, 254] width 183 height 26
click at [623, 259] on div "Employee ID 1 First name * Alex Last name * Silver Company email * alex@ananymc…" at bounding box center [551, 48] width 383 height 444
click at [624, 205] on input "Employment type *" at bounding box center [647, 204] width 183 height 26
click at [615, 234] on div "Full Time" at bounding box center [641, 237] width 170 height 22
type input "Full Time"
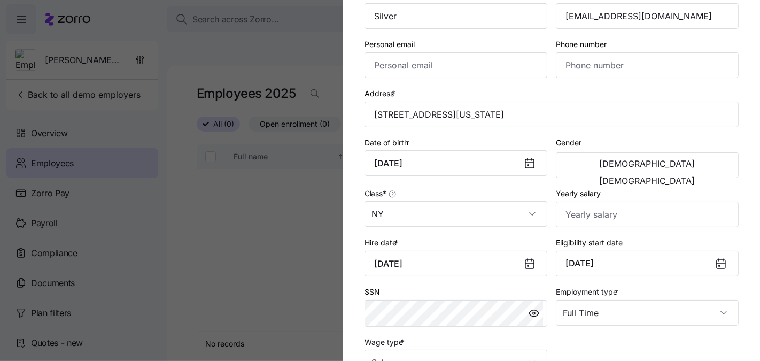
scroll to position [0, 0]
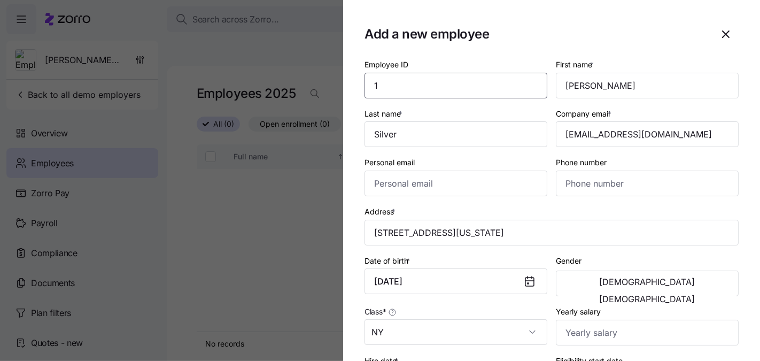
click at [475, 86] on input "1" at bounding box center [455, 86] width 183 height 26
click at [475, 87] on input "1" at bounding box center [455, 86] width 183 height 26
click at [554, 26] on h1 "Add a new employee" at bounding box center [534, 34] width 340 height 17
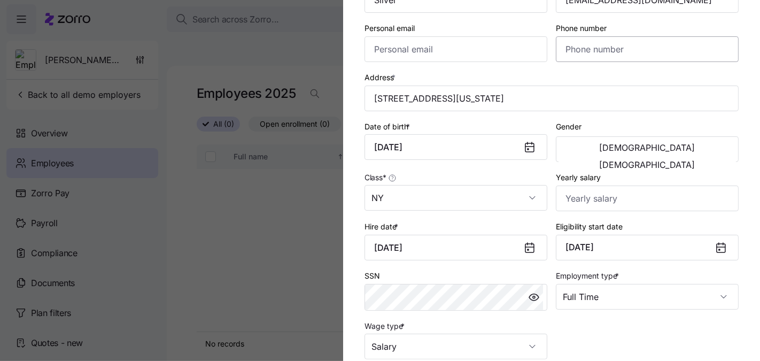
scroll to position [242, 0]
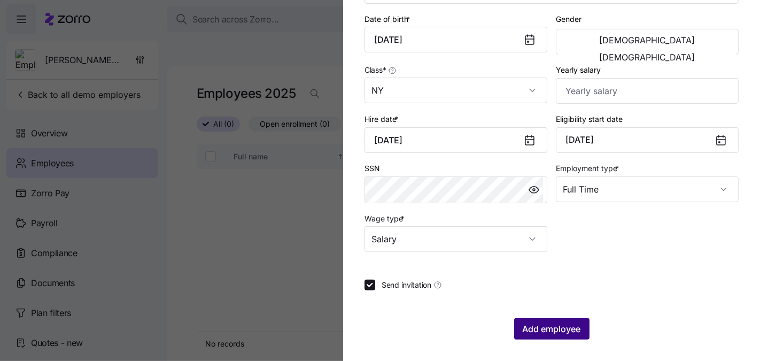
click at [548, 330] on span "Add employee" at bounding box center [552, 328] width 58 height 13
